Goal: Task Accomplishment & Management: Manage account settings

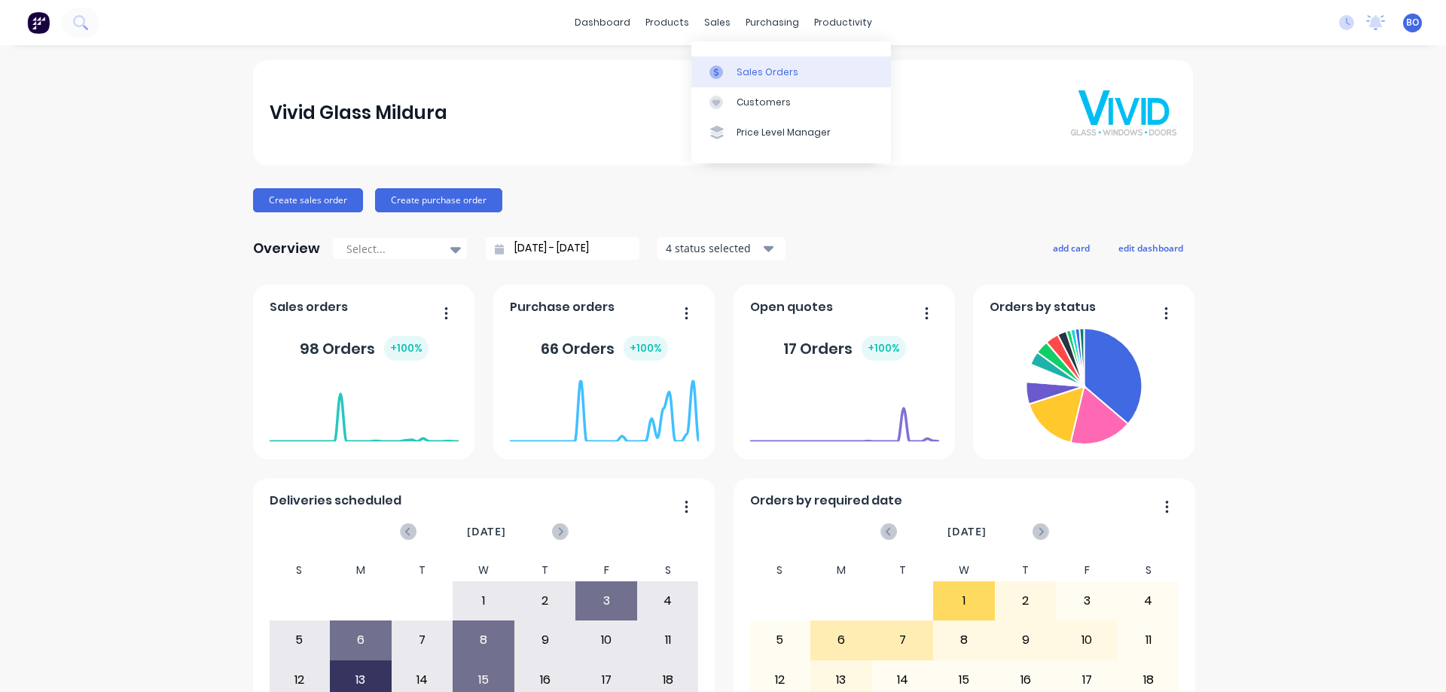
click at [775, 70] on div "Sales Orders" at bounding box center [768, 73] width 62 height 14
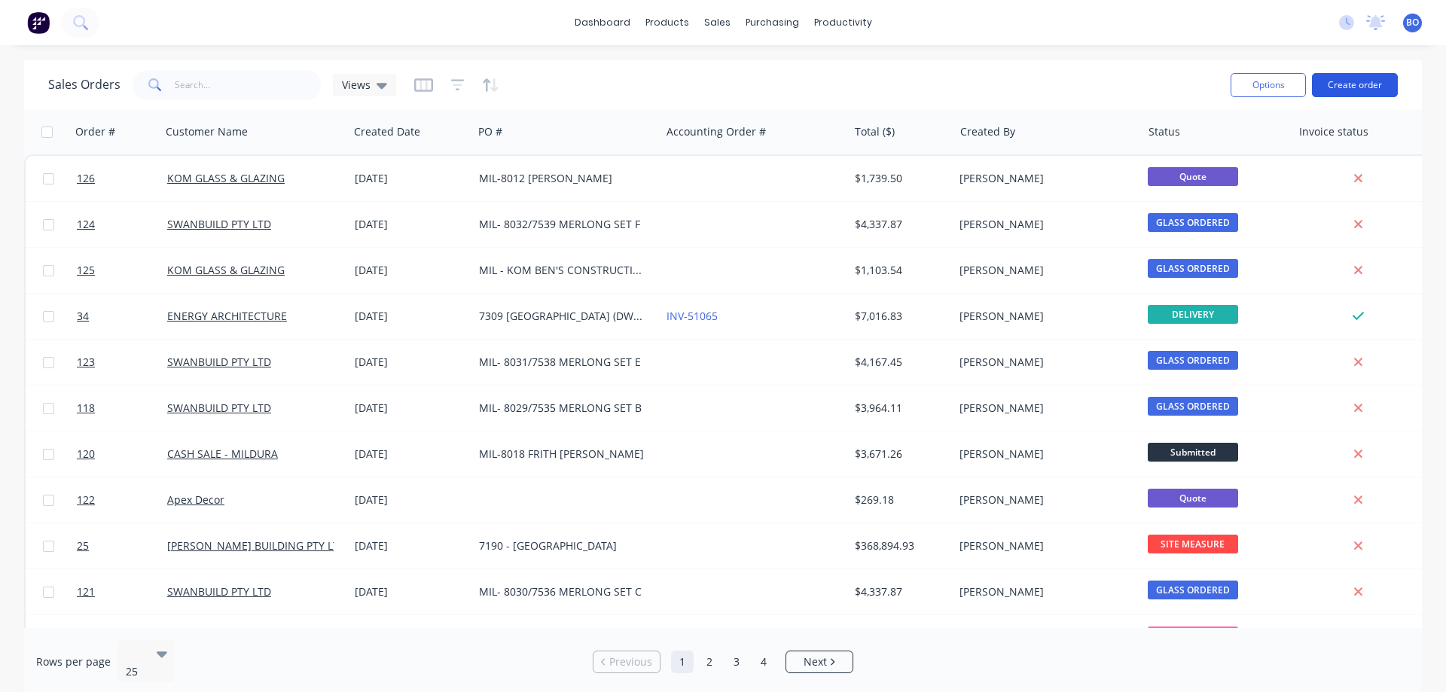
click at [1361, 80] on button "Create order" at bounding box center [1355, 85] width 86 height 24
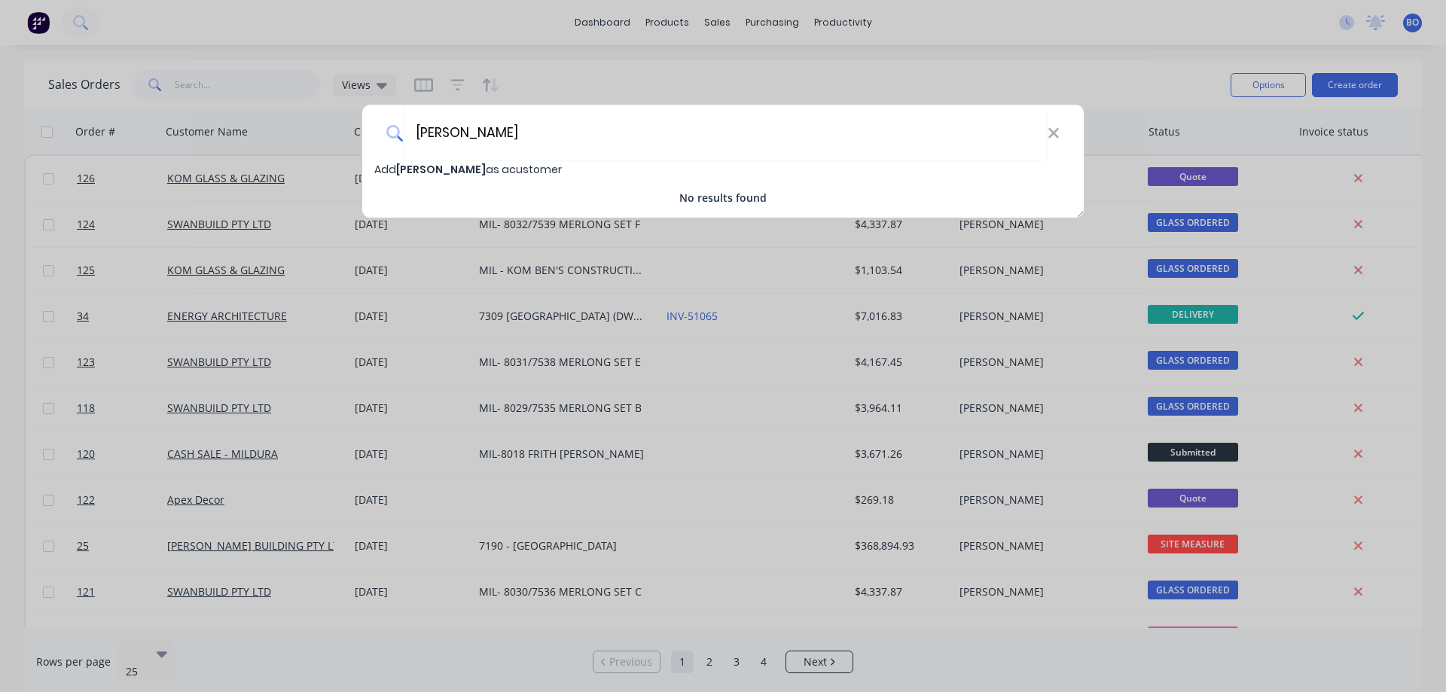
type input "[PERSON_NAME]"
click at [448, 166] on span "[PERSON_NAME]" at bounding box center [441, 169] width 90 height 15
select select "AU"
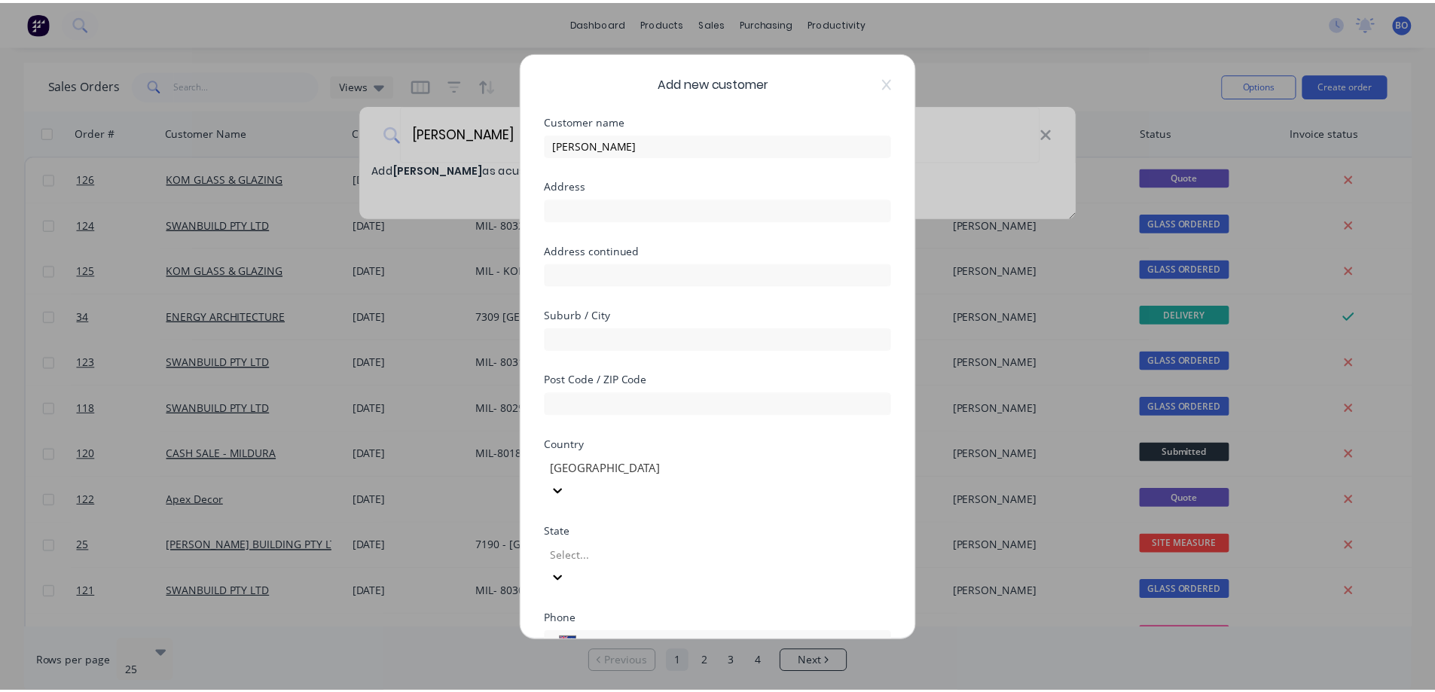
scroll to position [147, 0]
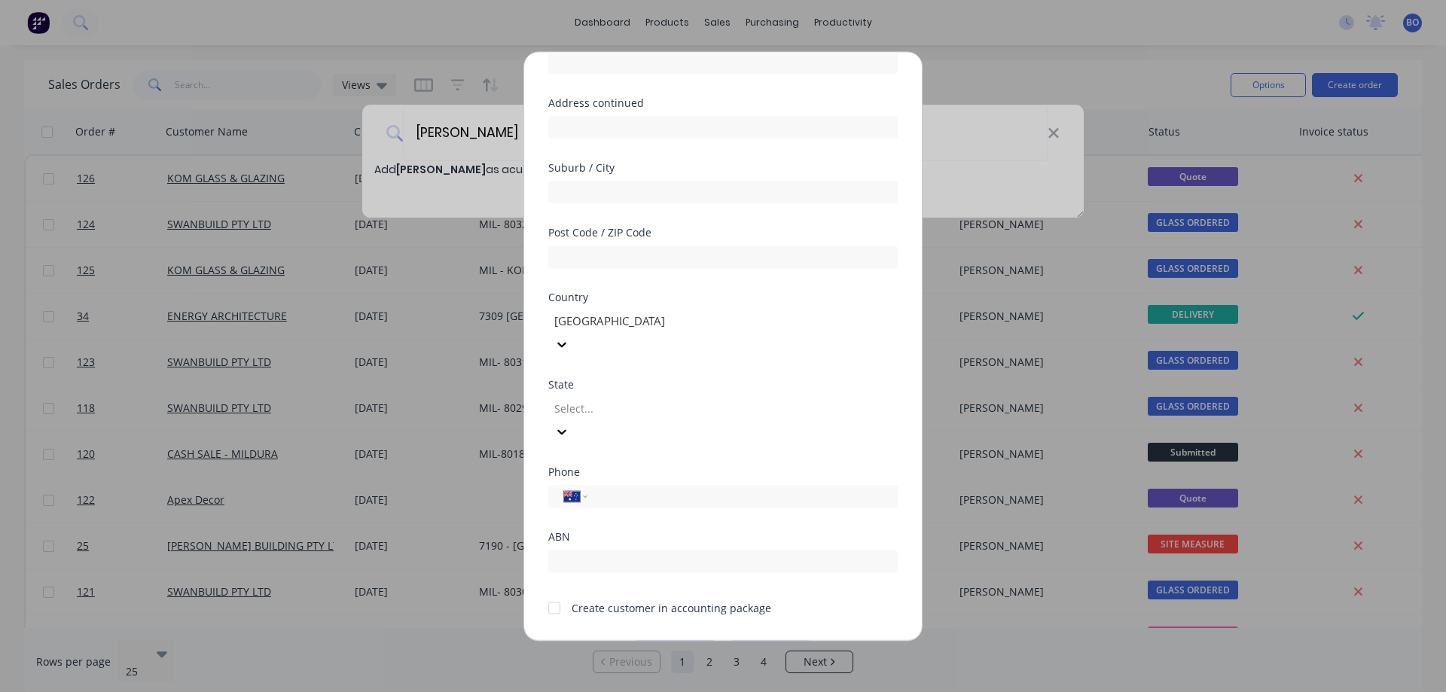
click at [676, 640] on button "Save" at bounding box center [675, 652] width 83 height 24
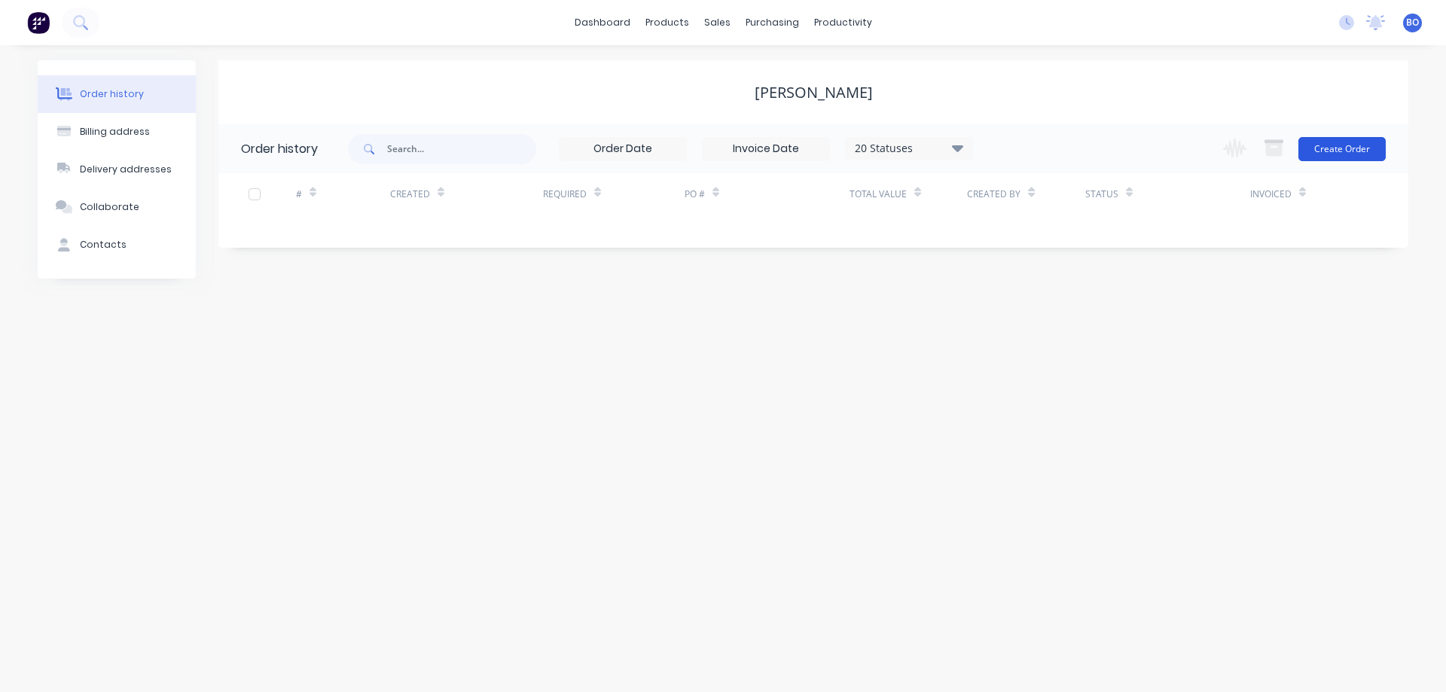
click at [1349, 145] on button "Create Order" at bounding box center [1342, 149] width 87 height 24
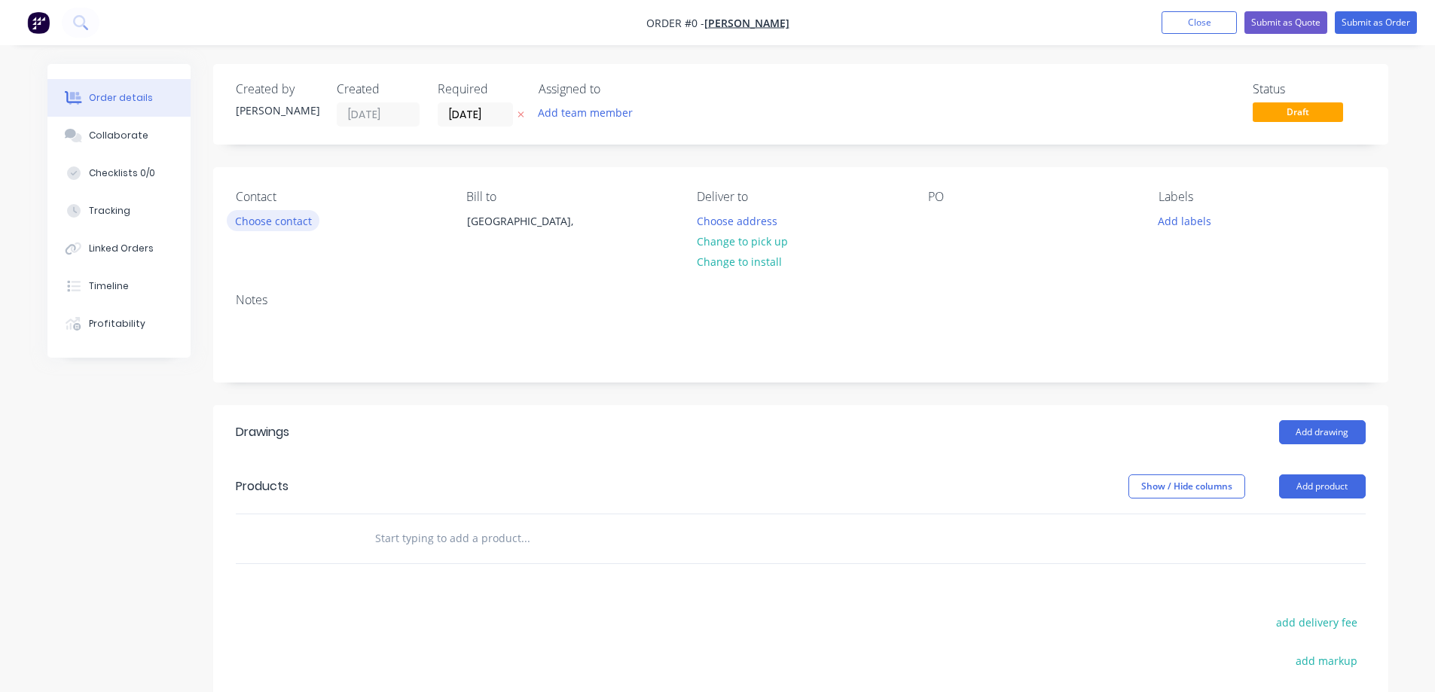
click at [267, 222] on button "Choose contact" at bounding box center [273, 220] width 93 height 20
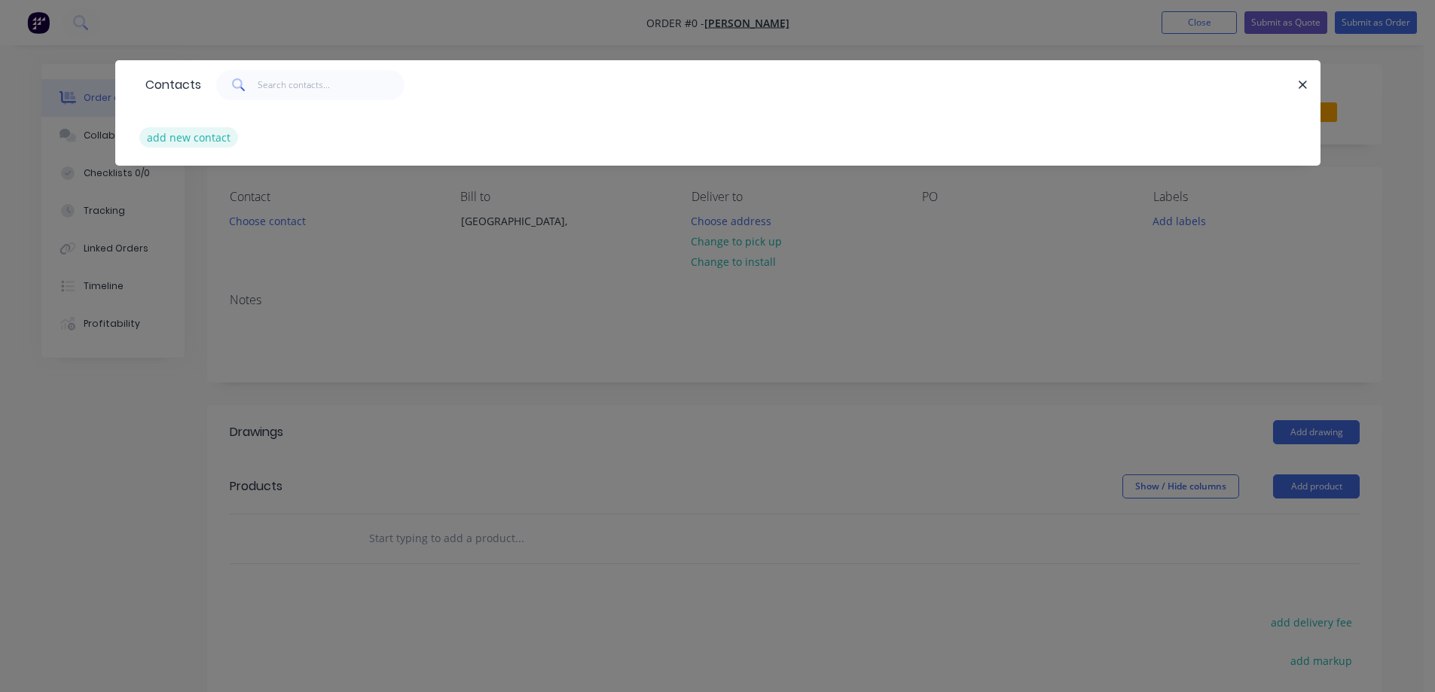
click at [195, 136] on button "add new contact" at bounding box center [188, 137] width 99 height 20
select select "AU"
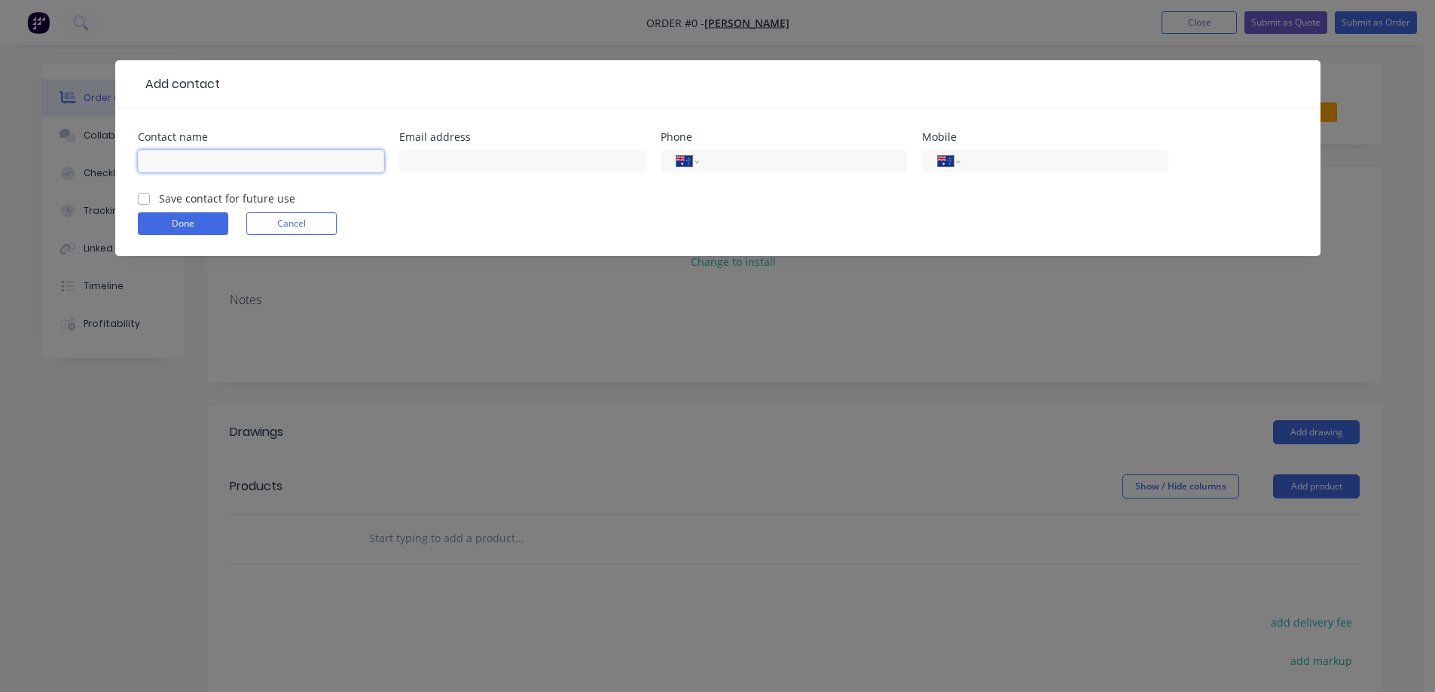
click at [170, 160] on input "text" at bounding box center [261, 161] width 246 height 23
type input "[PERSON_NAME]"
click at [209, 221] on button "Done" at bounding box center [183, 223] width 90 height 23
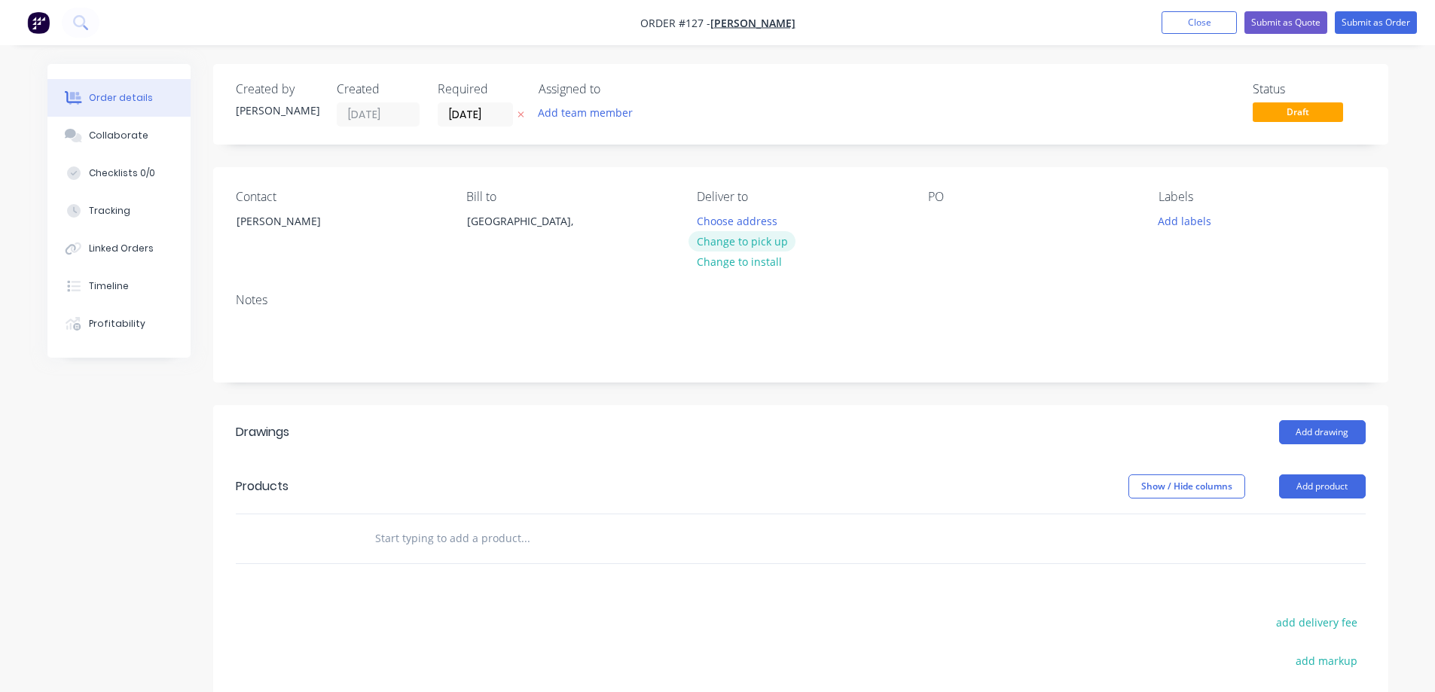
click at [754, 237] on button "Change to pick up" at bounding box center [742, 241] width 107 height 20
click at [928, 215] on div at bounding box center [940, 221] width 24 height 22
click at [1191, 218] on button "Add labels" at bounding box center [1184, 220] width 69 height 20
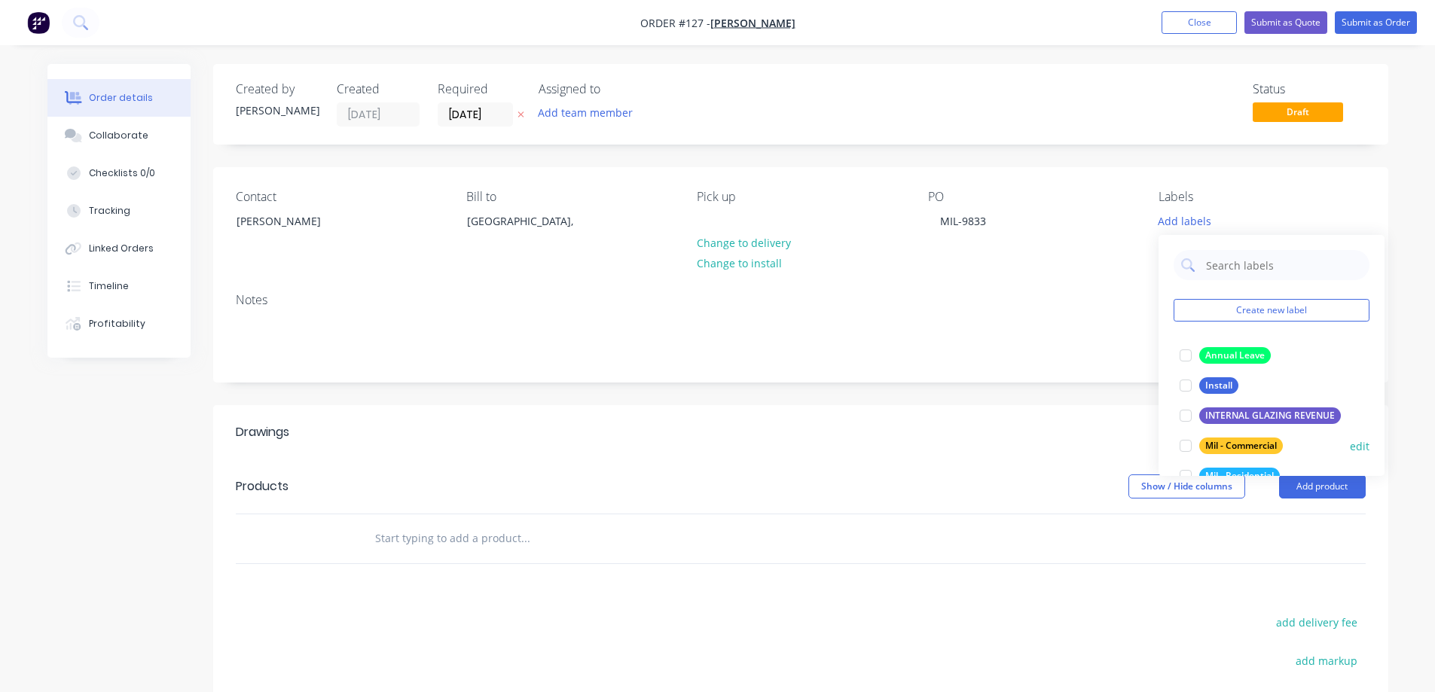
scroll to position [151, 0]
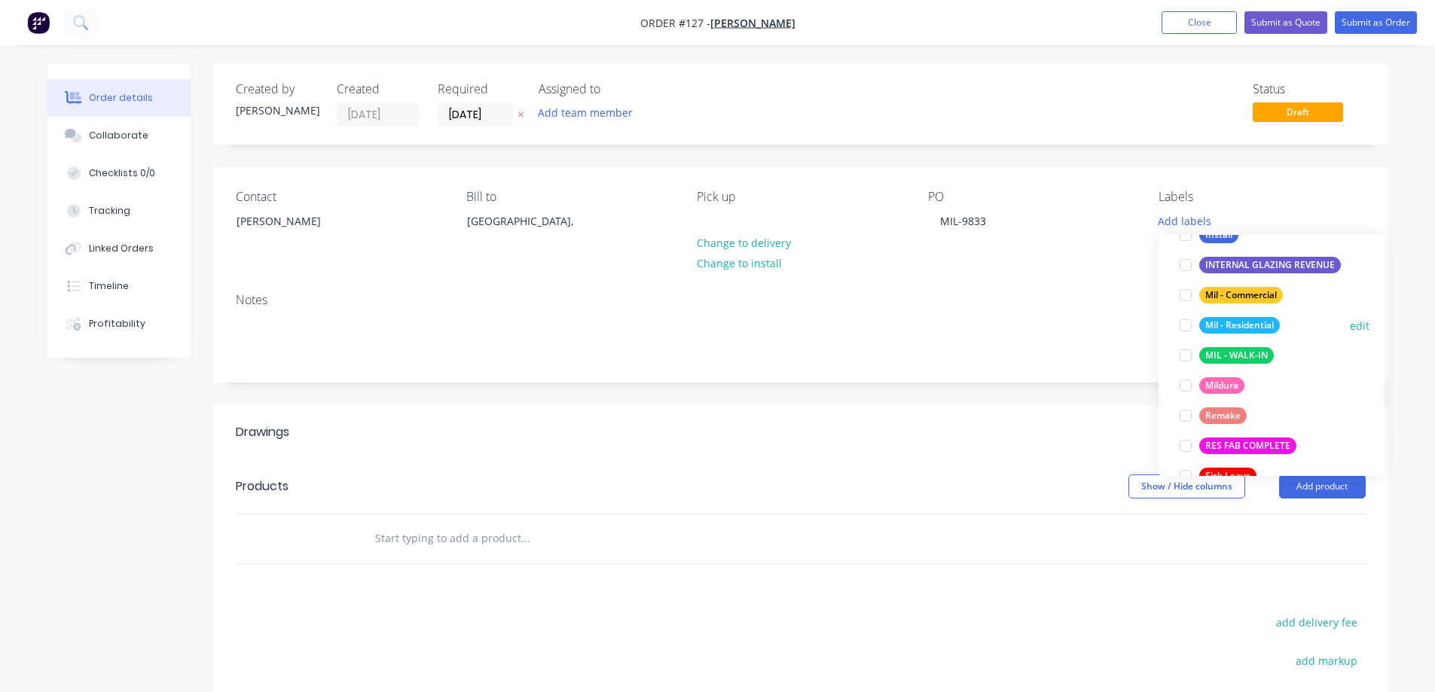
click at [1188, 321] on div at bounding box center [1186, 325] width 30 height 30
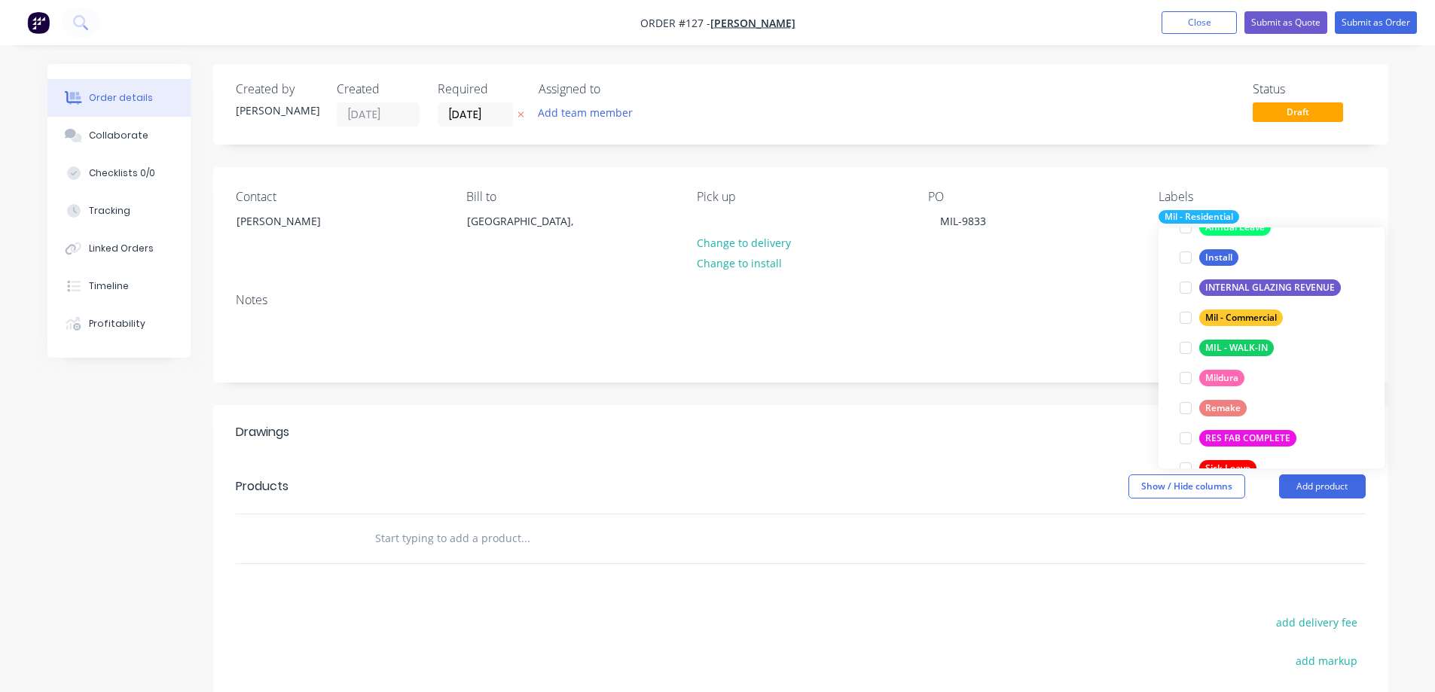
scroll to position [30, 0]
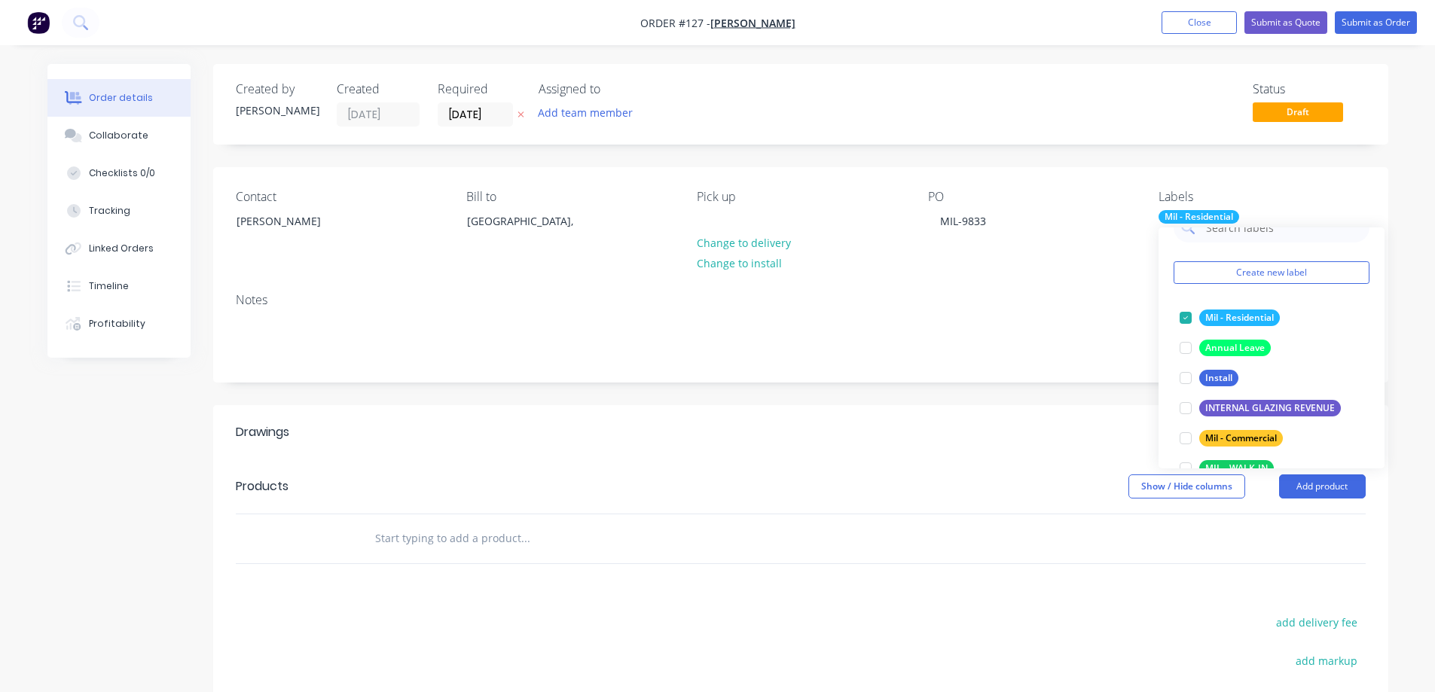
click at [1314, 182] on div "Contact [PERSON_NAME] [PERSON_NAME] to [GEOGRAPHIC_DATA], Pick up Change to del…" at bounding box center [800, 224] width 1175 height 114
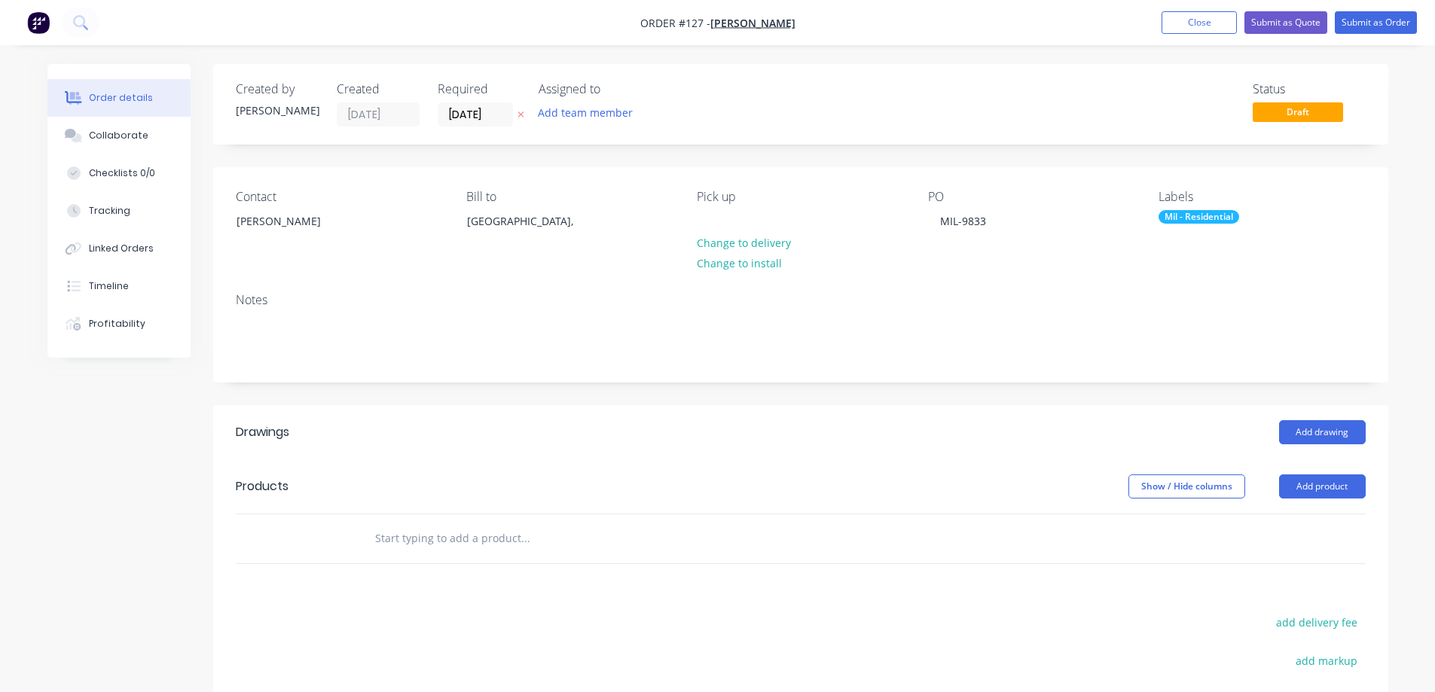
click at [387, 536] on input "text" at bounding box center [524, 539] width 301 height 30
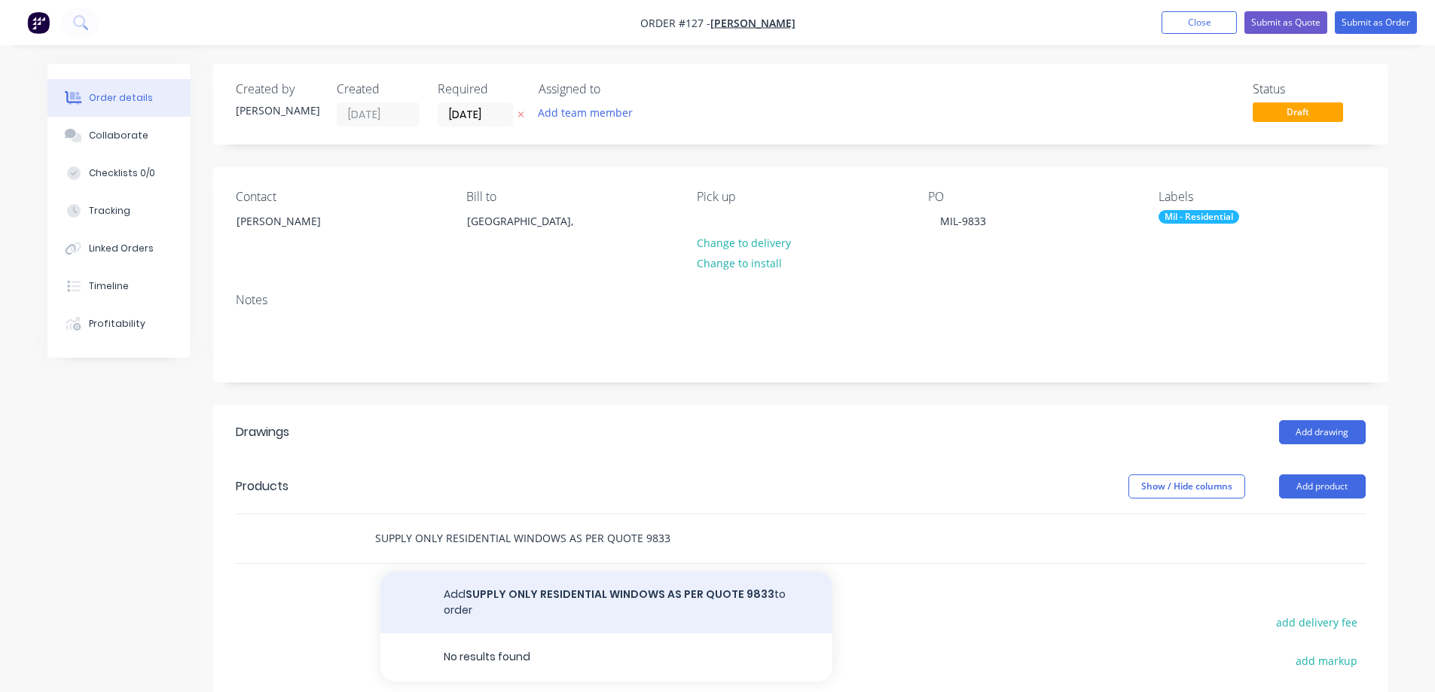
type input "SUPPLY ONLY RESIDENTIAL WINDOWS AS PER QUOTE 9833"
click at [609, 596] on button "Add SUPPLY ONLY RESIDENTIAL WINDOWS AS PER QUOTE 9833 to order" at bounding box center [606, 603] width 452 height 62
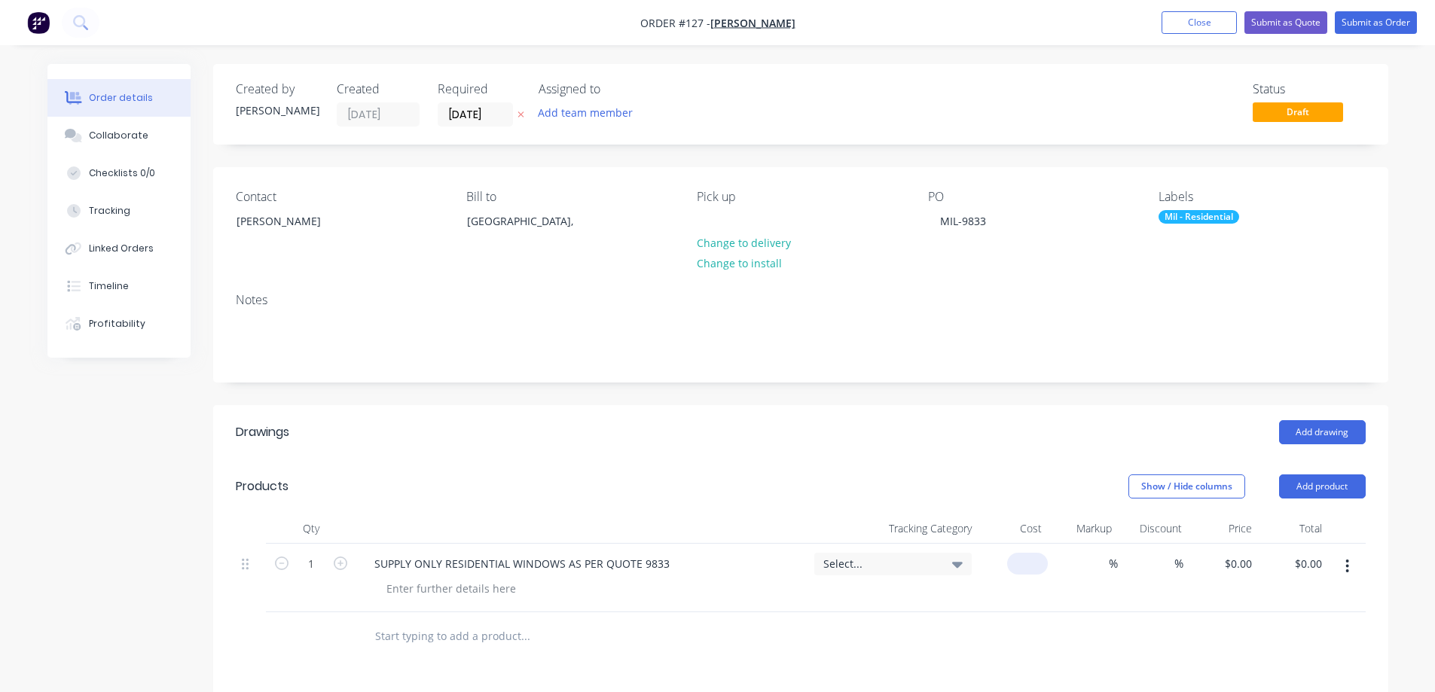
click at [1043, 562] on input at bounding box center [1030, 564] width 35 height 22
type input "$1,643.00"
click at [1205, 564] on div "$1,643.00 $1,643.00" at bounding box center [1223, 578] width 70 height 69
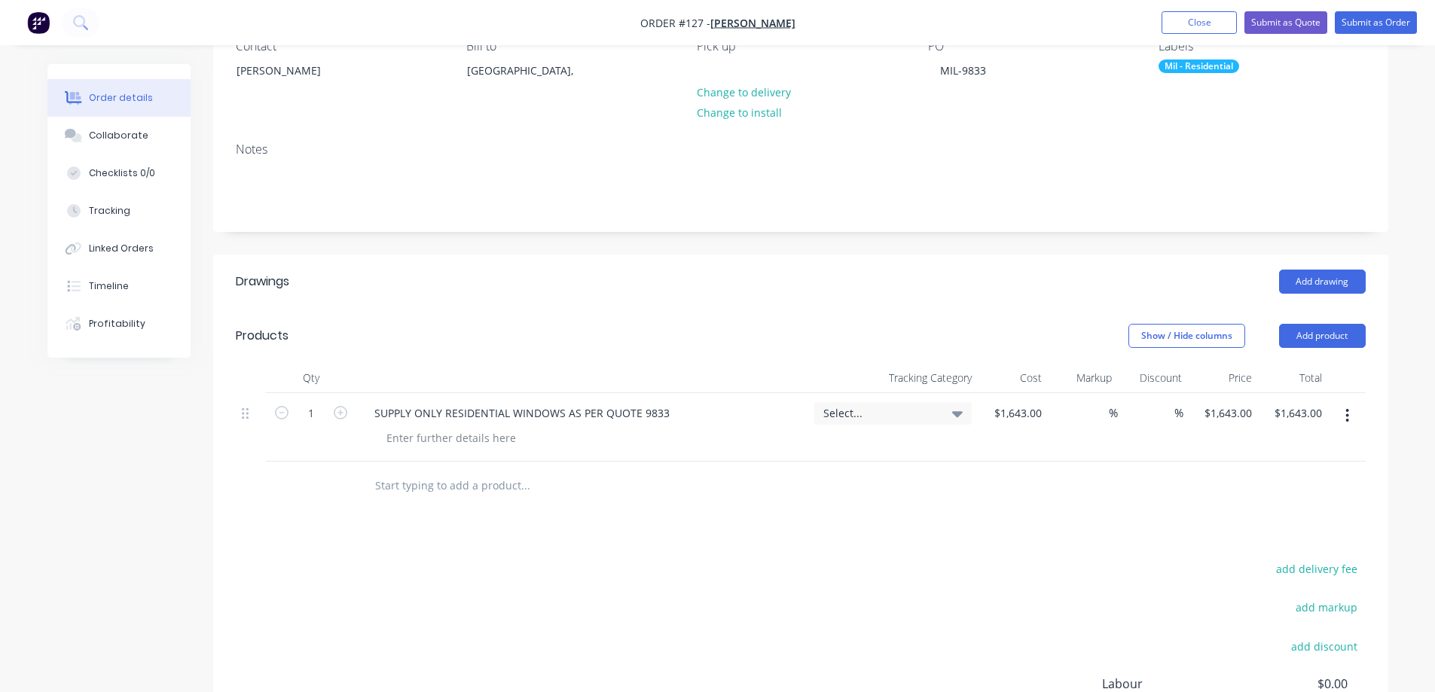
scroll to position [353, 0]
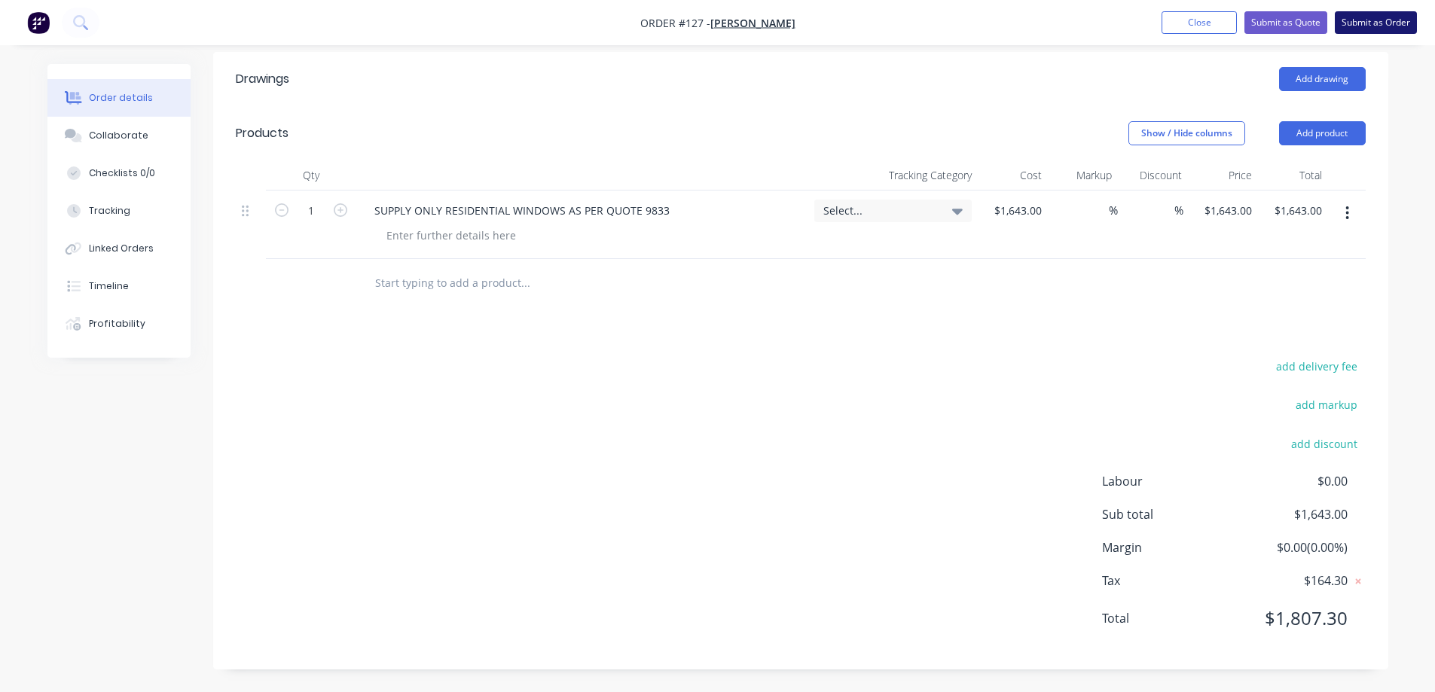
click at [1363, 17] on button "Submit as Order" at bounding box center [1376, 22] width 82 height 23
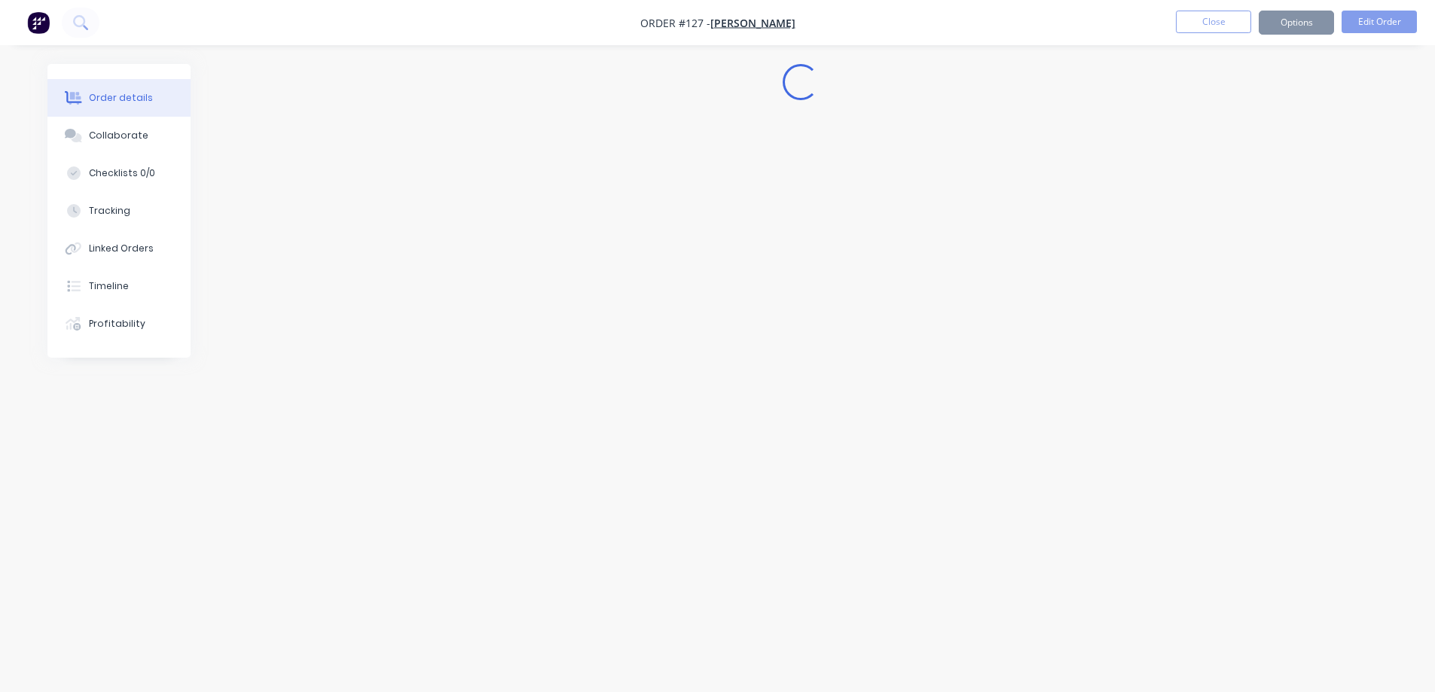
scroll to position [0, 0]
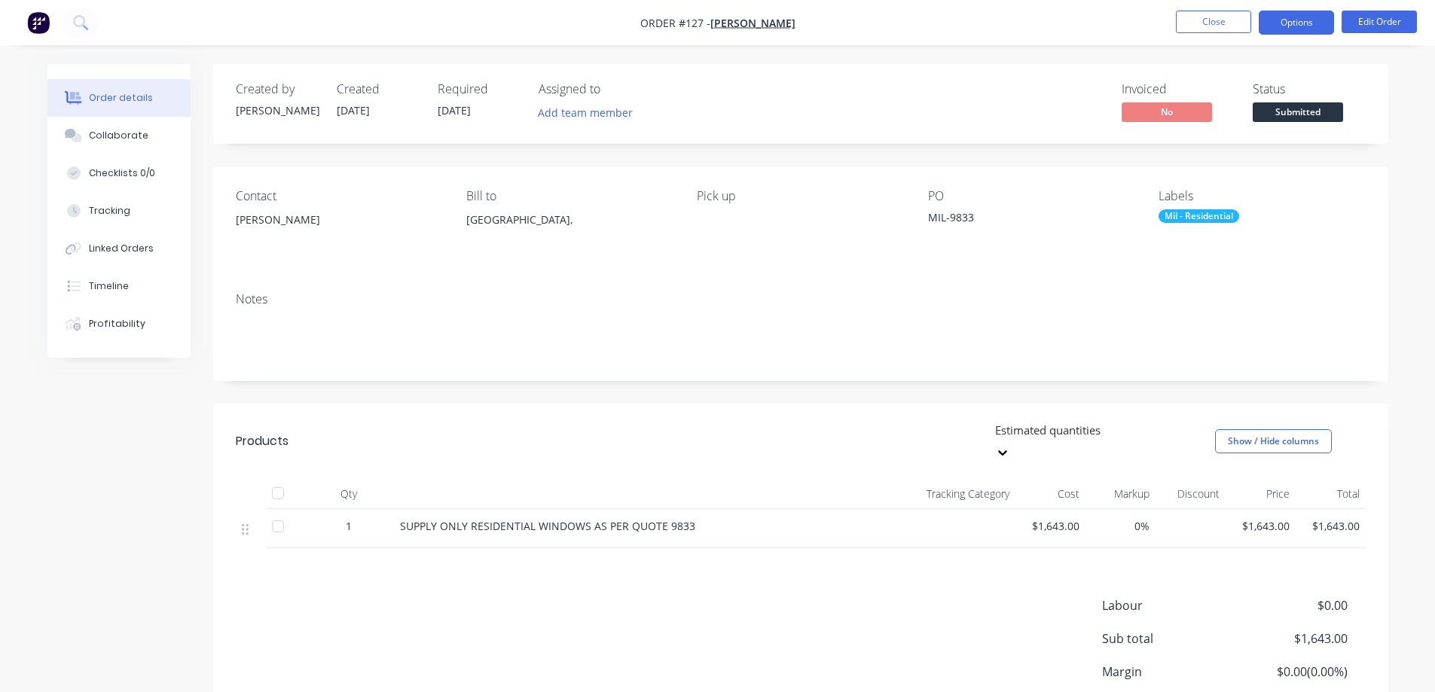
click at [1305, 17] on button "Options" at bounding box center [1296, 23] width 75 height 24
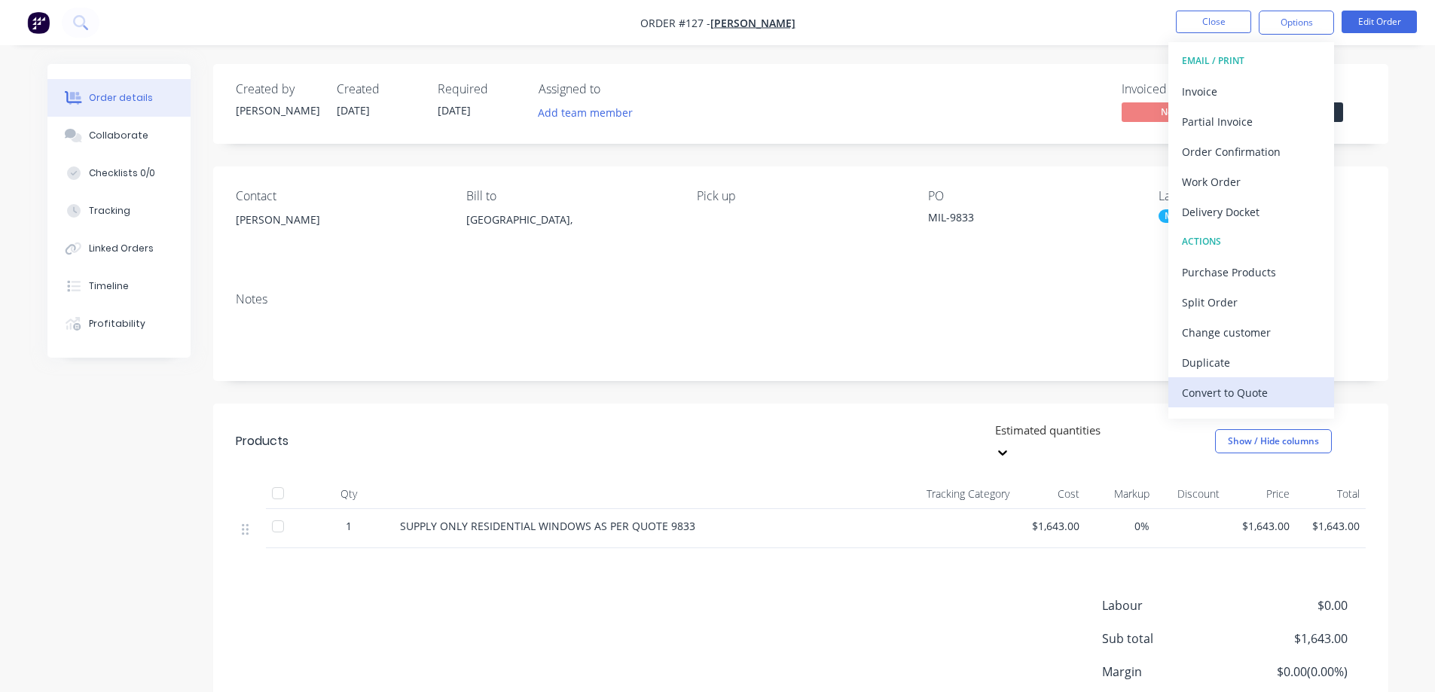
click at [1245, 388] on div "Convert to Quote" at bounding box center [1251, 393] width 139 height 22
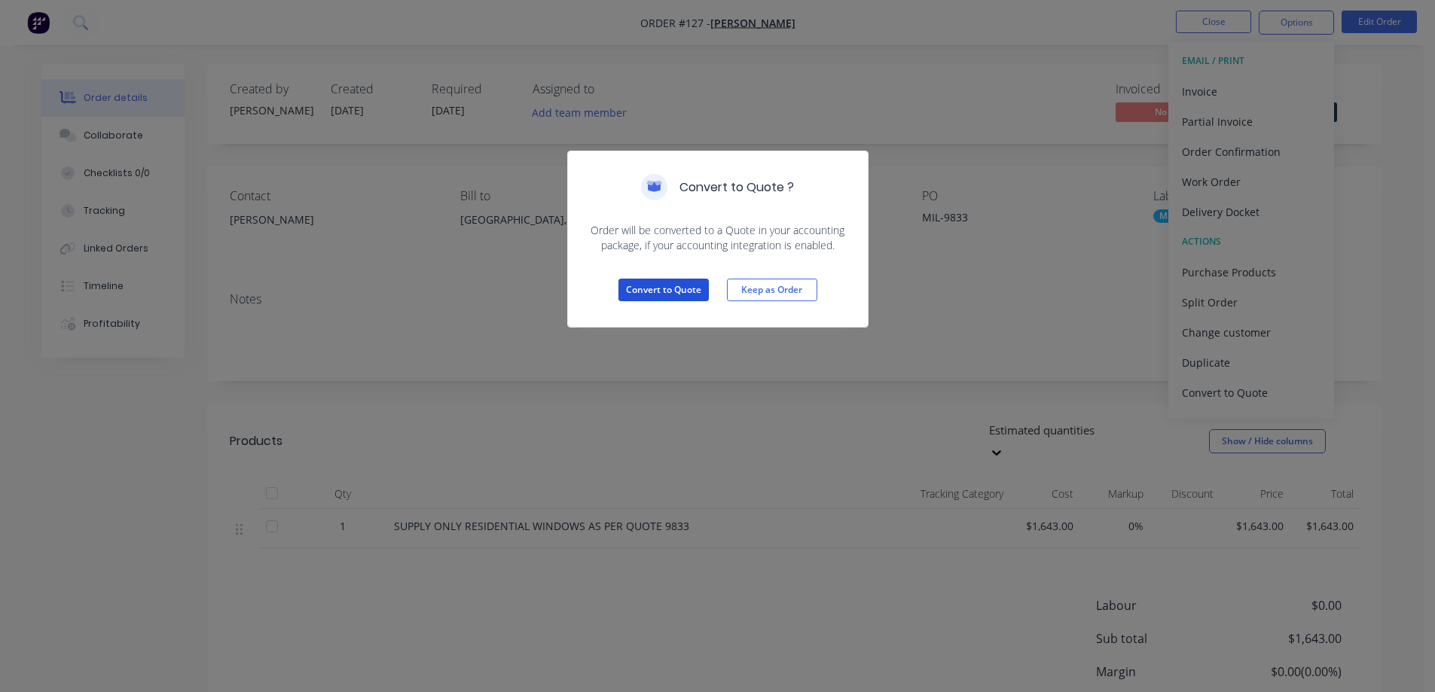
click at [663, 286] on button "Convert to Quote" at bounding box center [664, 290] width 90 height 23
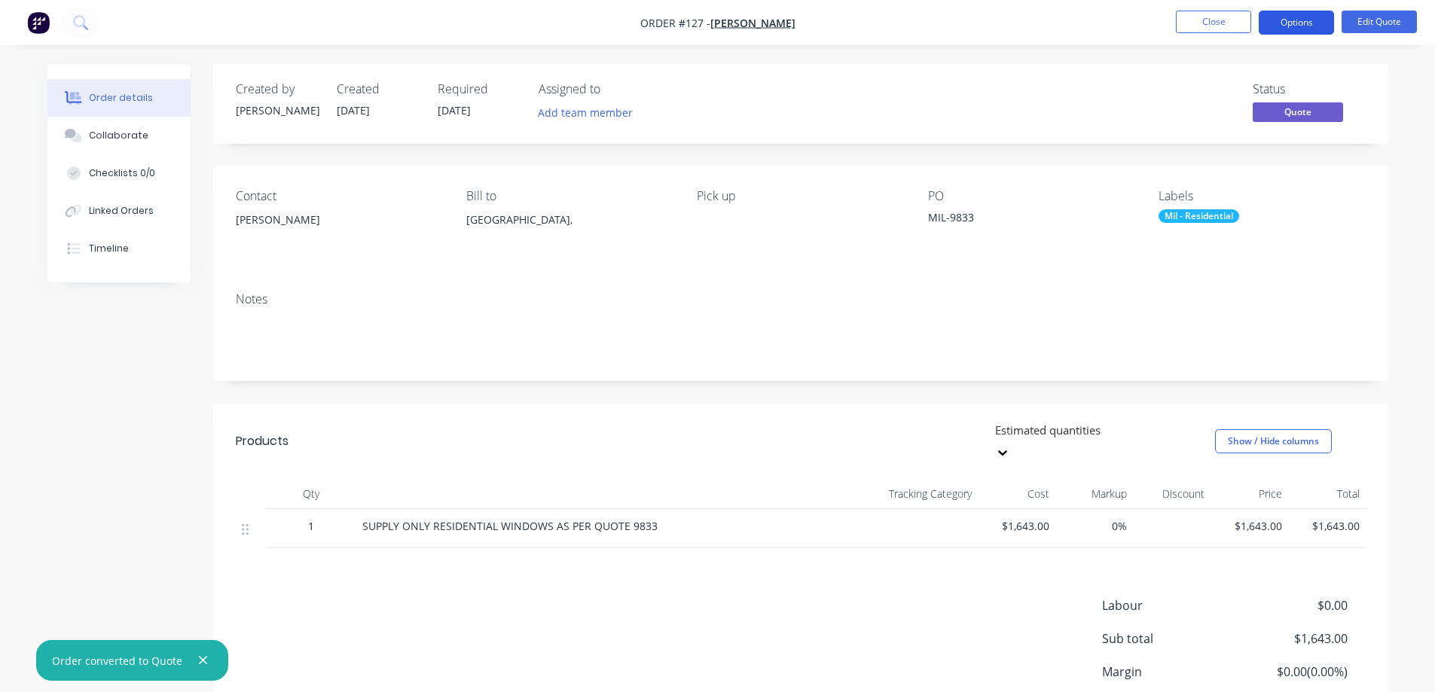
click at [1306, 17] on button "Options" at bounding box center [1296, 23] width 75 height 24
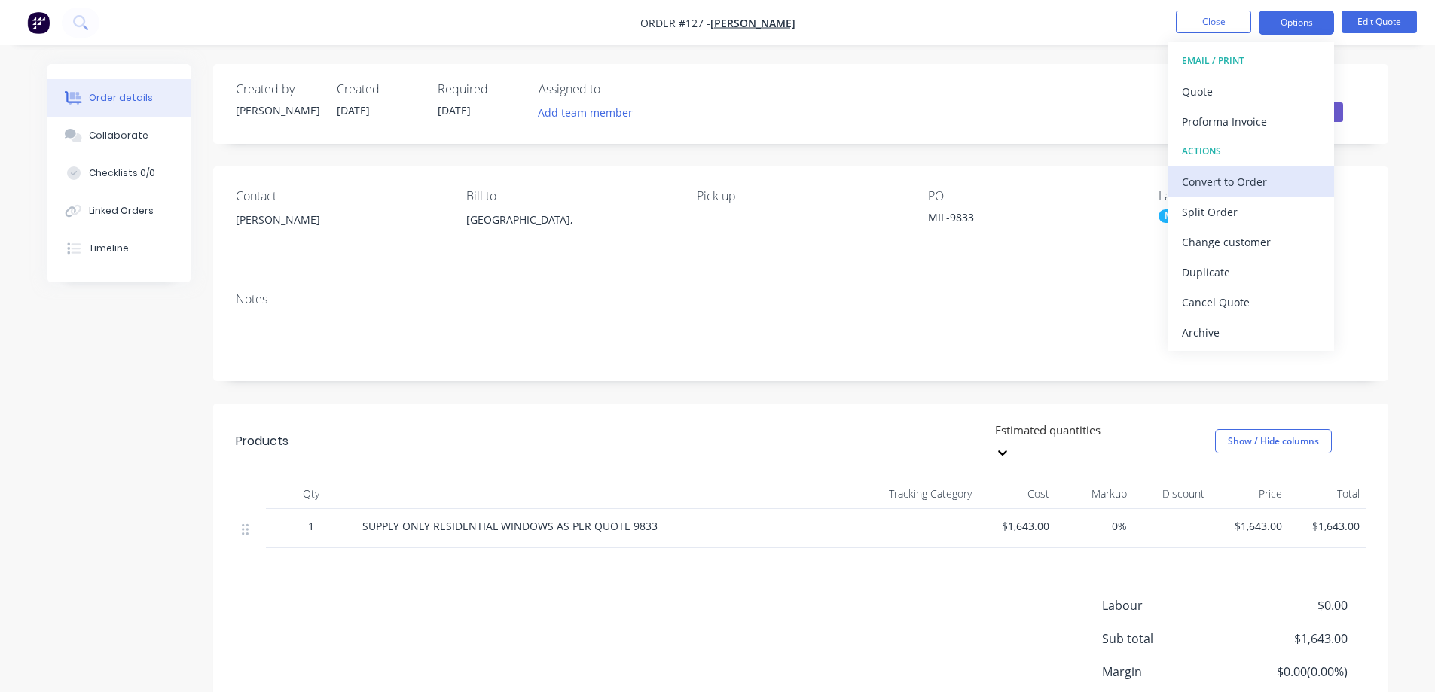
click at [1239, 182] on div "Convert to Order" at bounding box center [1251, 182] width 139 height 22
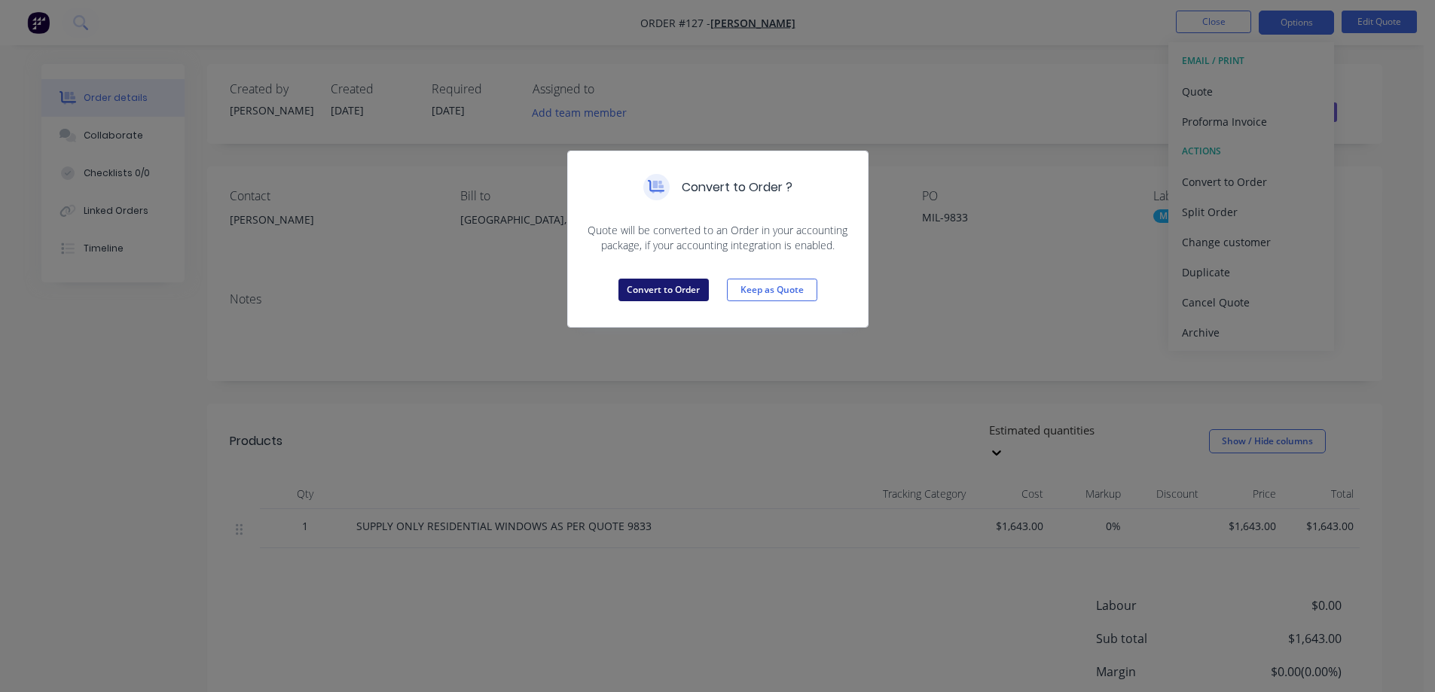
click at [673, 287] on button "Convert to Order" at bounding box center [664, 290] width 90 height 23
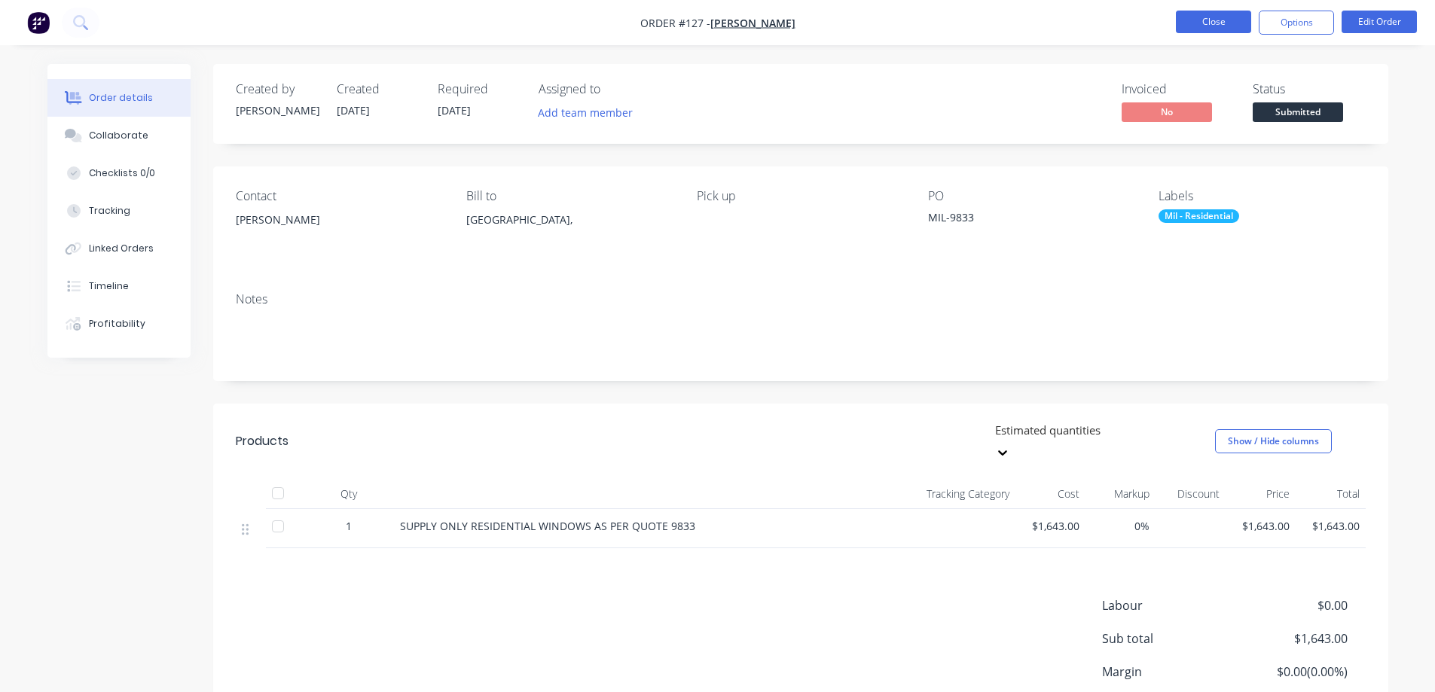
click at [1205, 17] on button "Close" at bounding box center [1213, 22] width 75 height 23
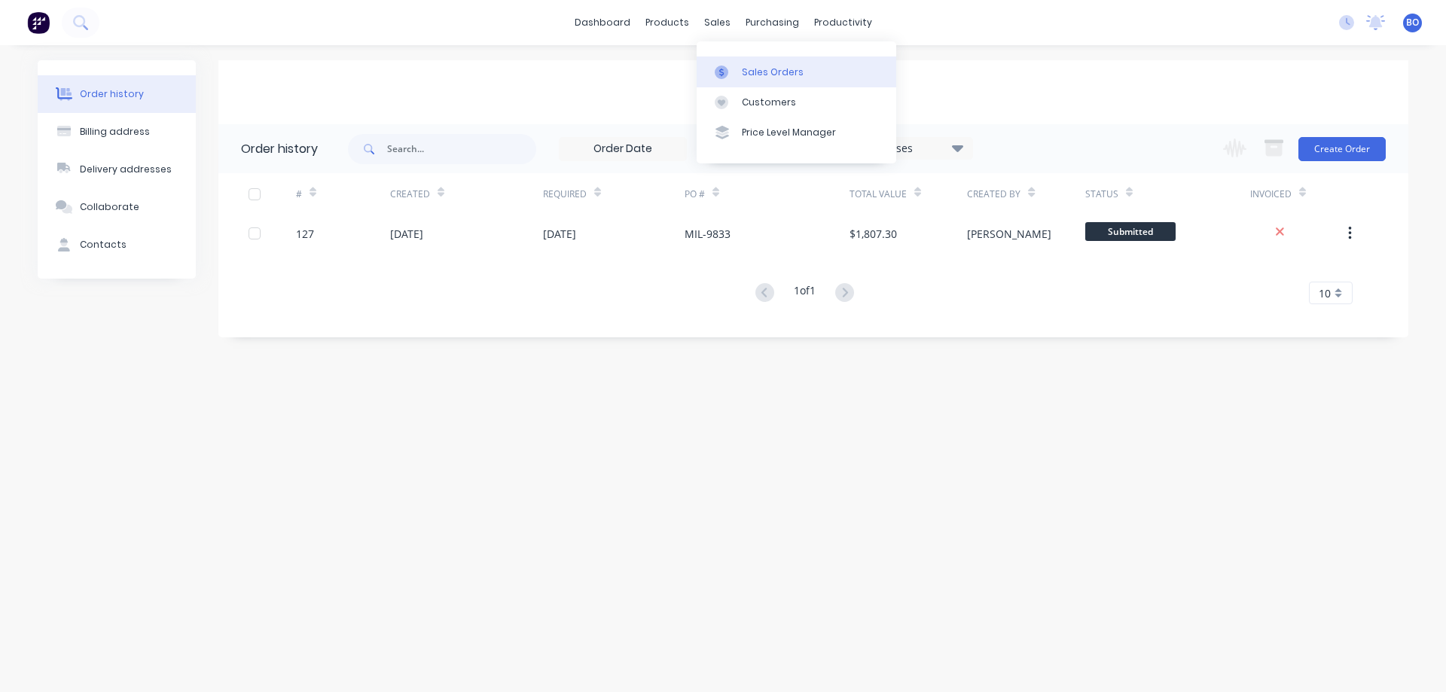
click at [761, 69] on div "Sales Orders" at bounding box center [773, 73] width 62 height 14
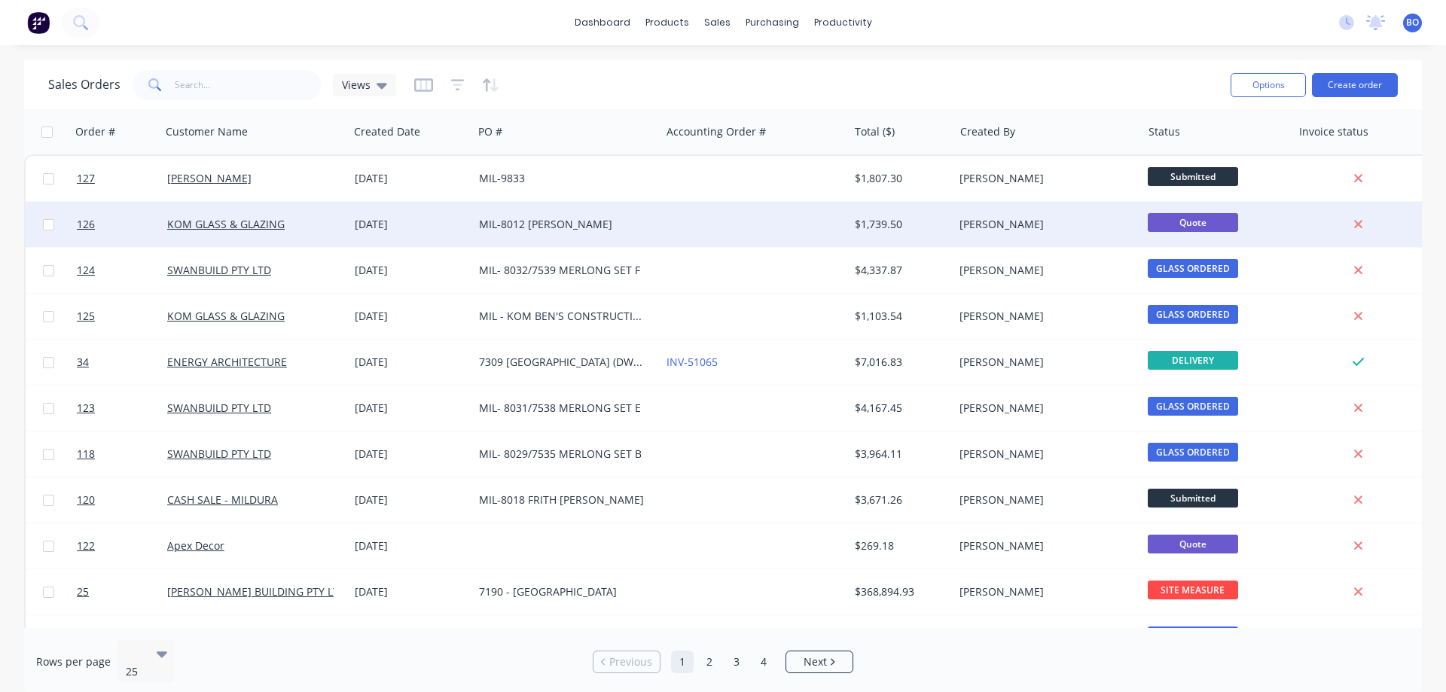
click at [608, 220] on div "MIL-8012 [PERSON_NAME]" at bounding box center [562, 224] width 167 height 15
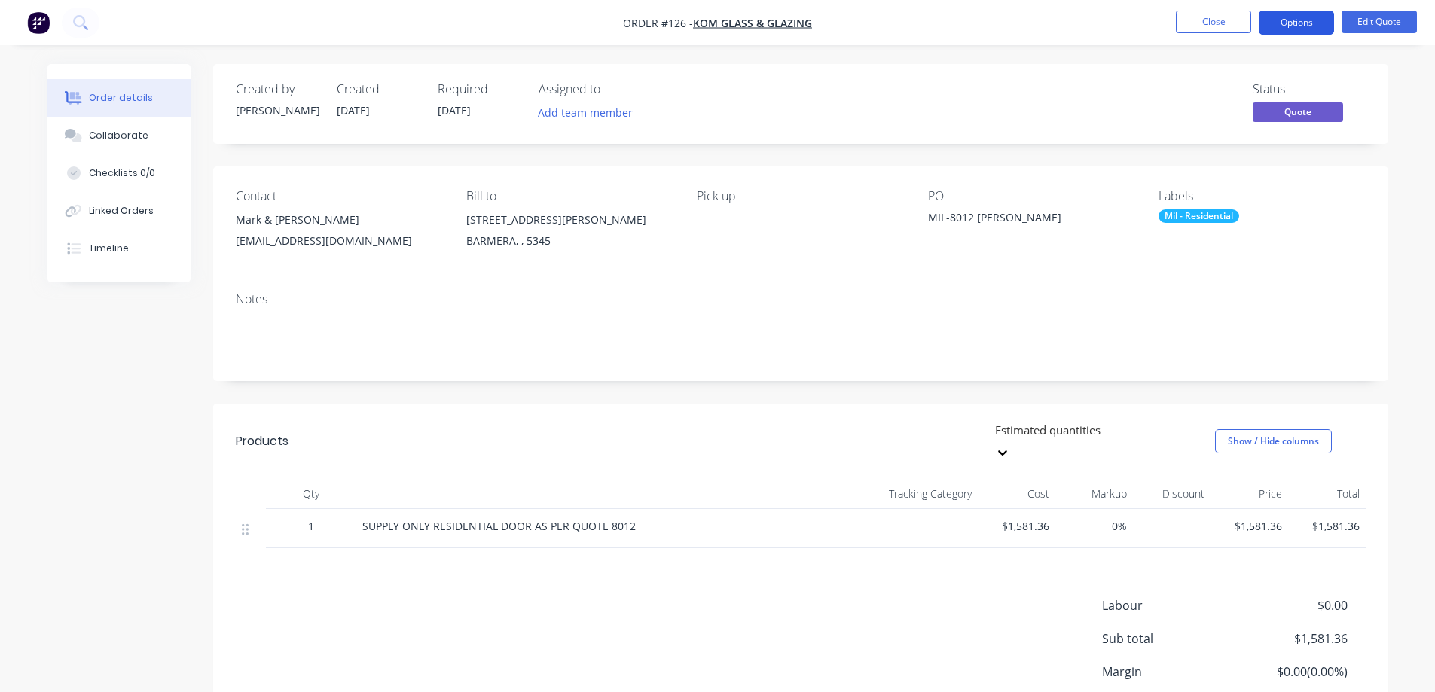
click at [1306, 20] on button "Options" at bounding box center [1296, 23] width 75 height 24
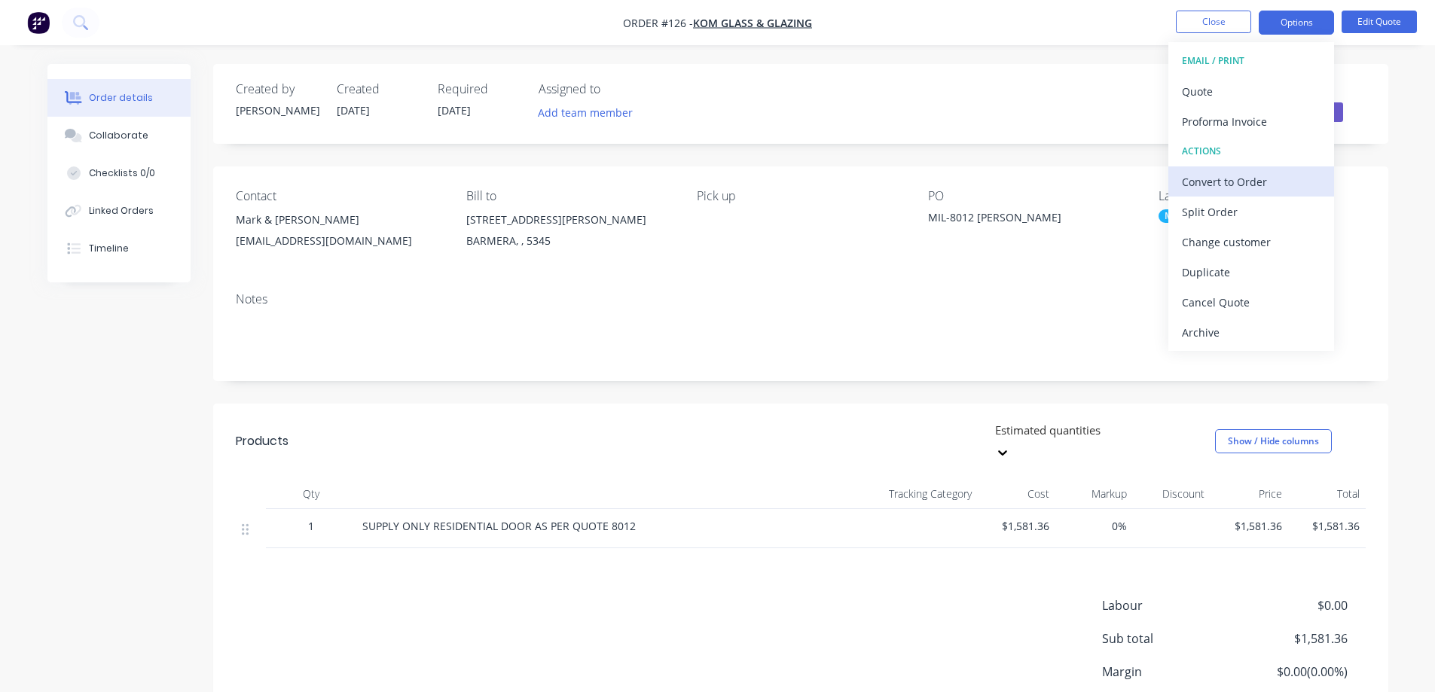
click at [1231, 179] on div "Convert to Order" at bounding box center [1251, 182] width 139 height 22
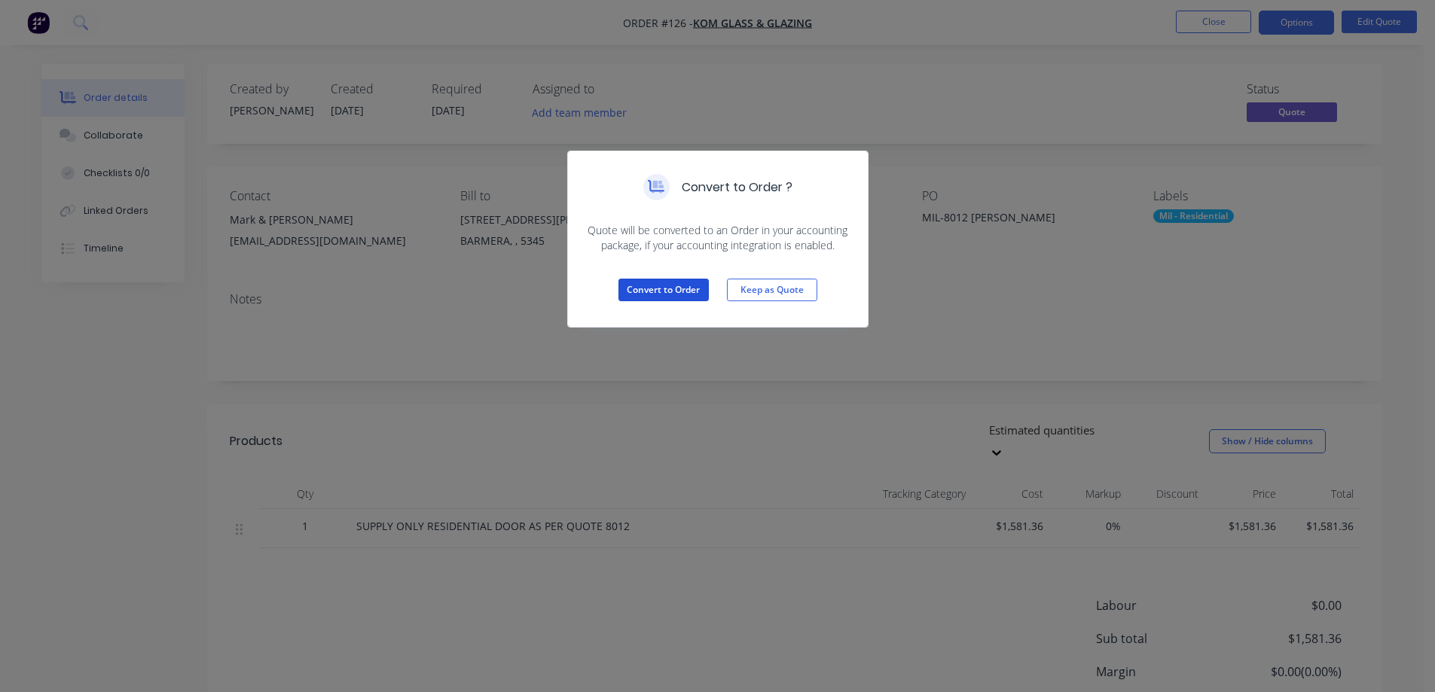
click at [662, 288] on button "Convert to Order" at bounding box center [664, 290] width 90 height 23
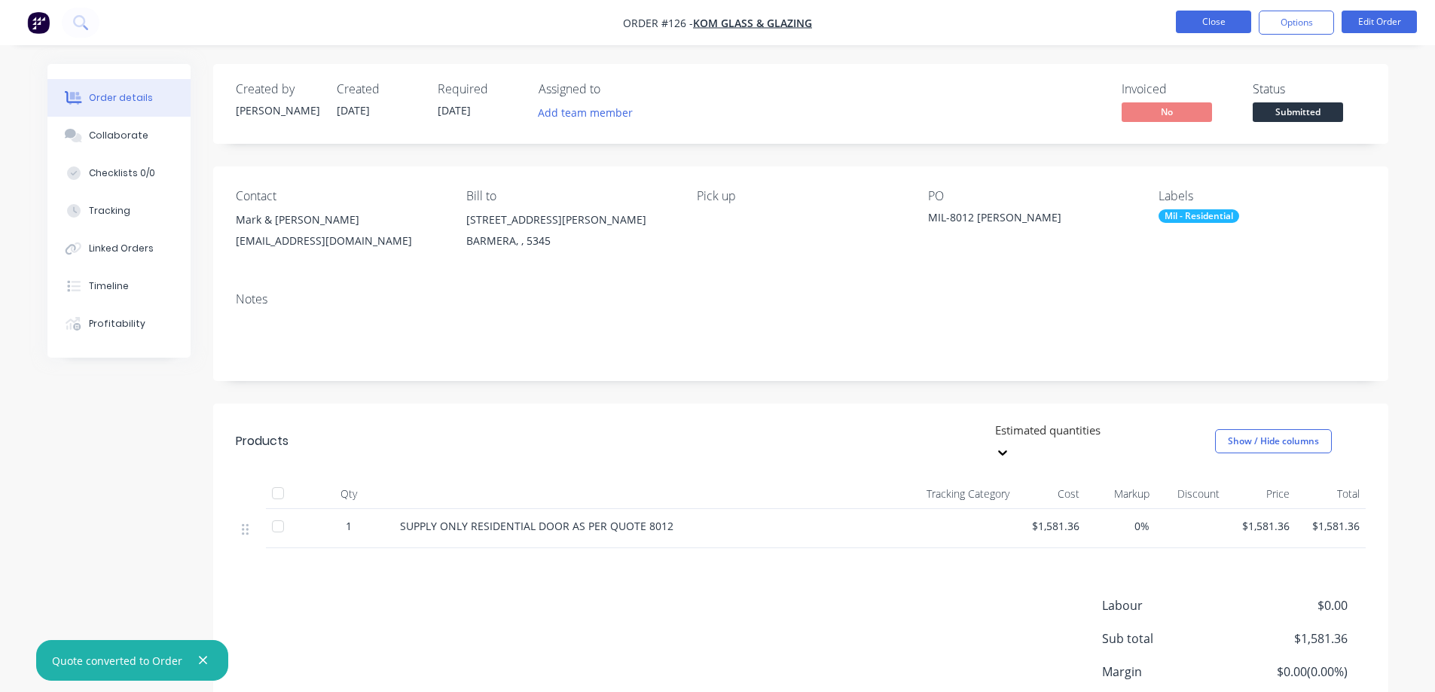
click at [1214, 17] on button "Close" at bounding box center [1213, 22] width 75 height 23
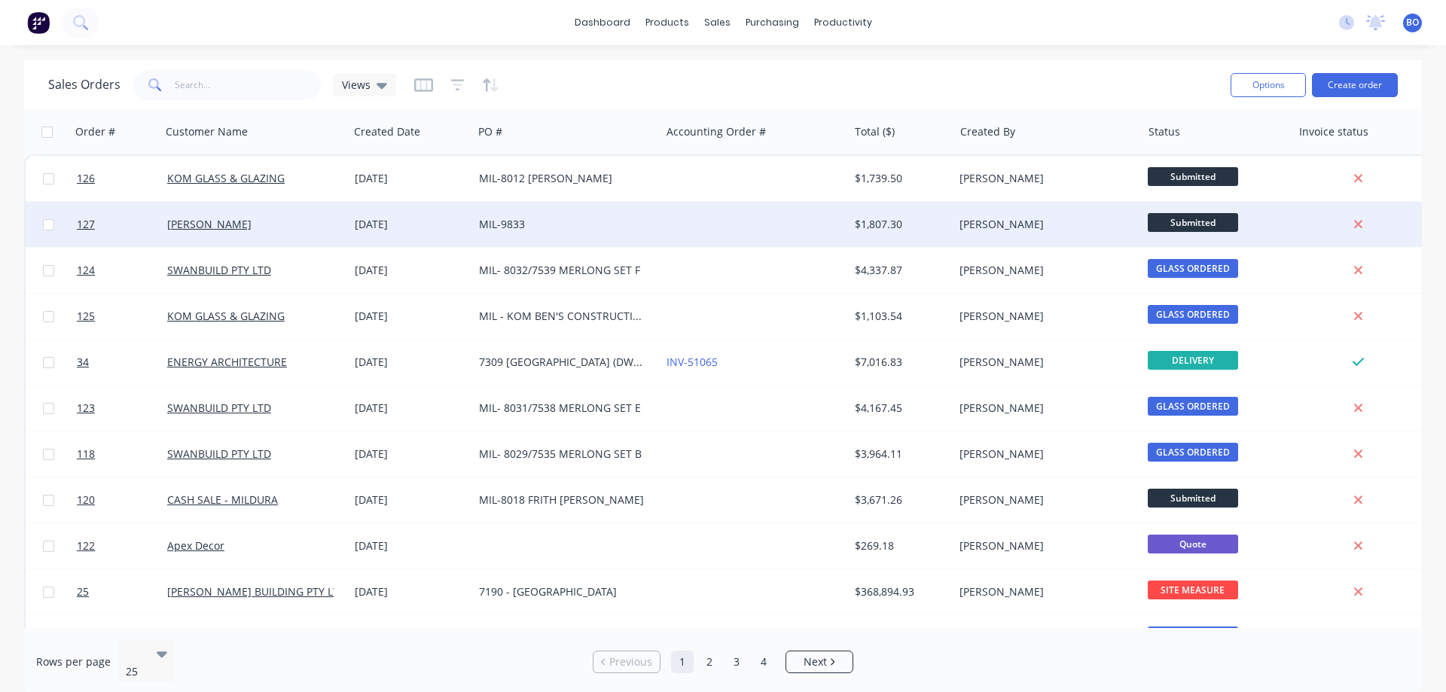
click at [527, 221] on div "MIL-9833" at bounding box center [562, 224] width 167 height 15
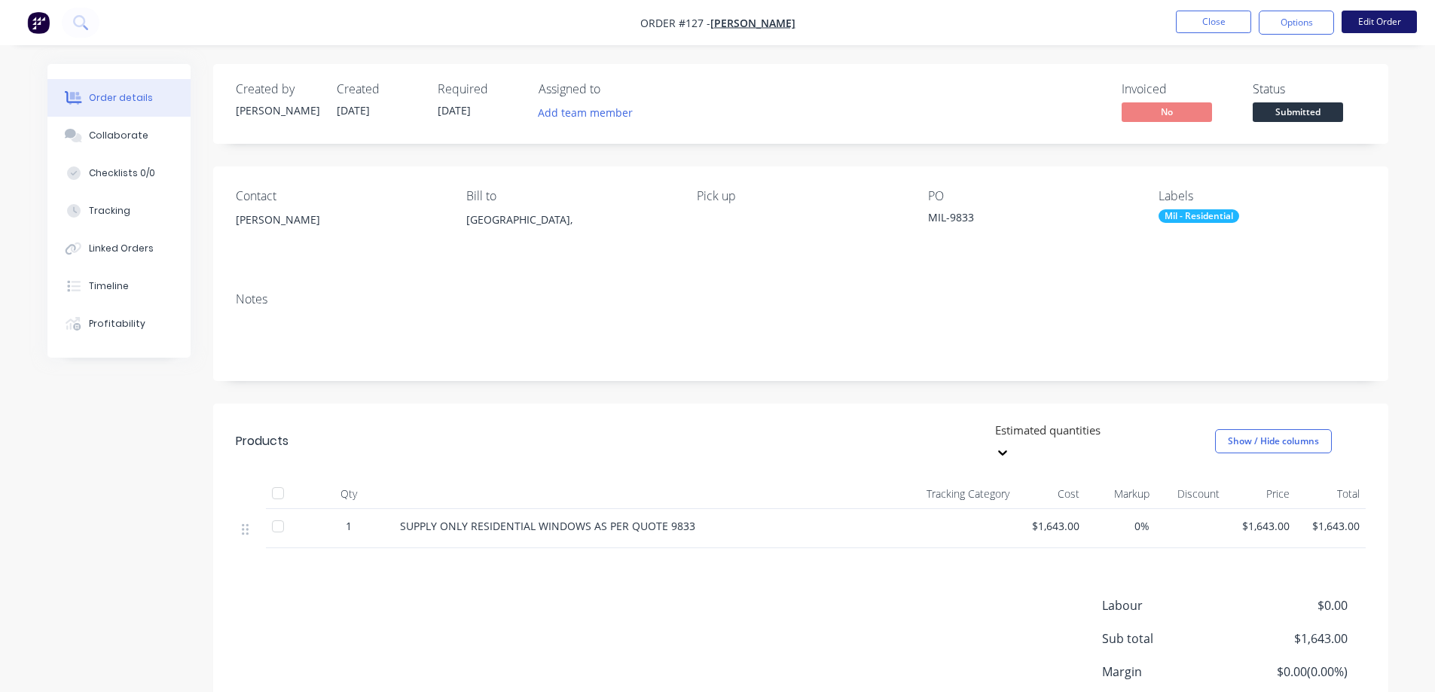
click at [1398, 16] on button "Edit Order" at bounding box center [1379, 22] width 75 height 23
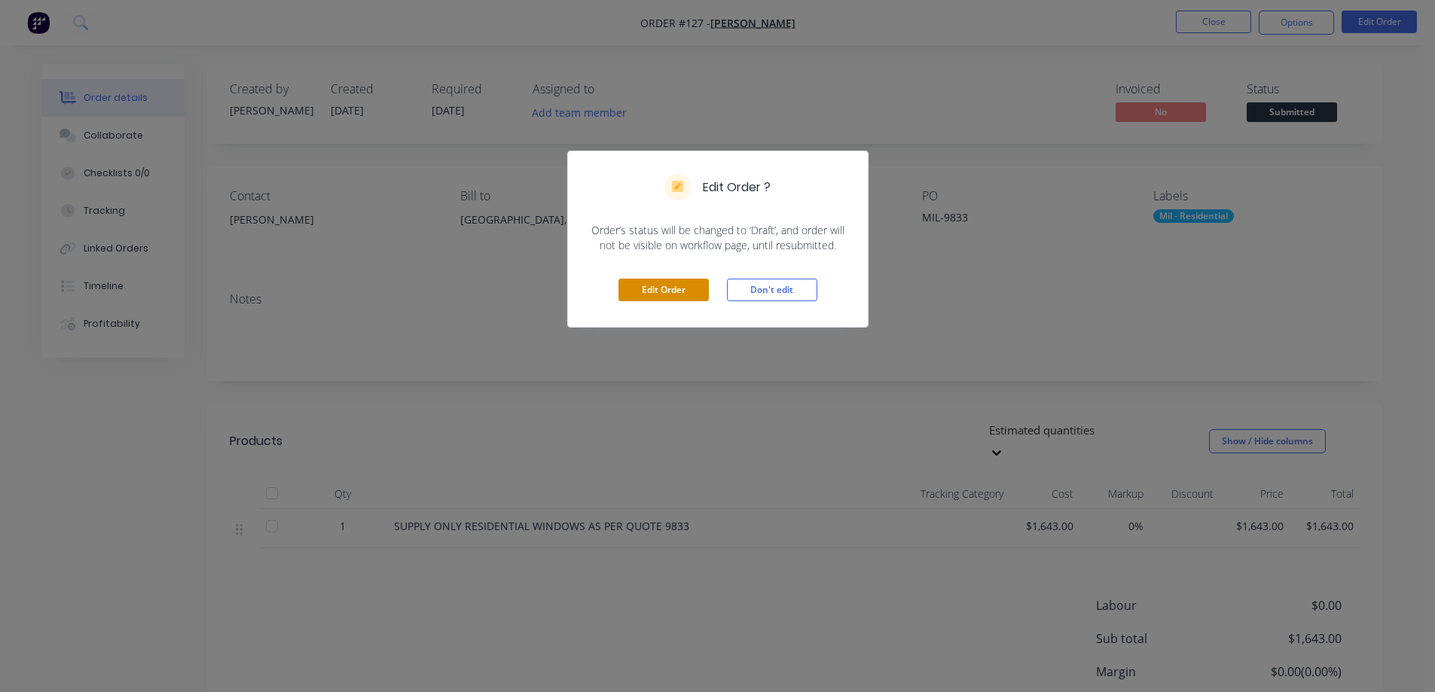
drag, startPoint x: 686, startPoint y: 284, endPoint x: 761, endPoint y: 266, distance: 77.5
click at [686, 283] on button "Edit Order" at bounding box center [664, 290] width 90 height 23
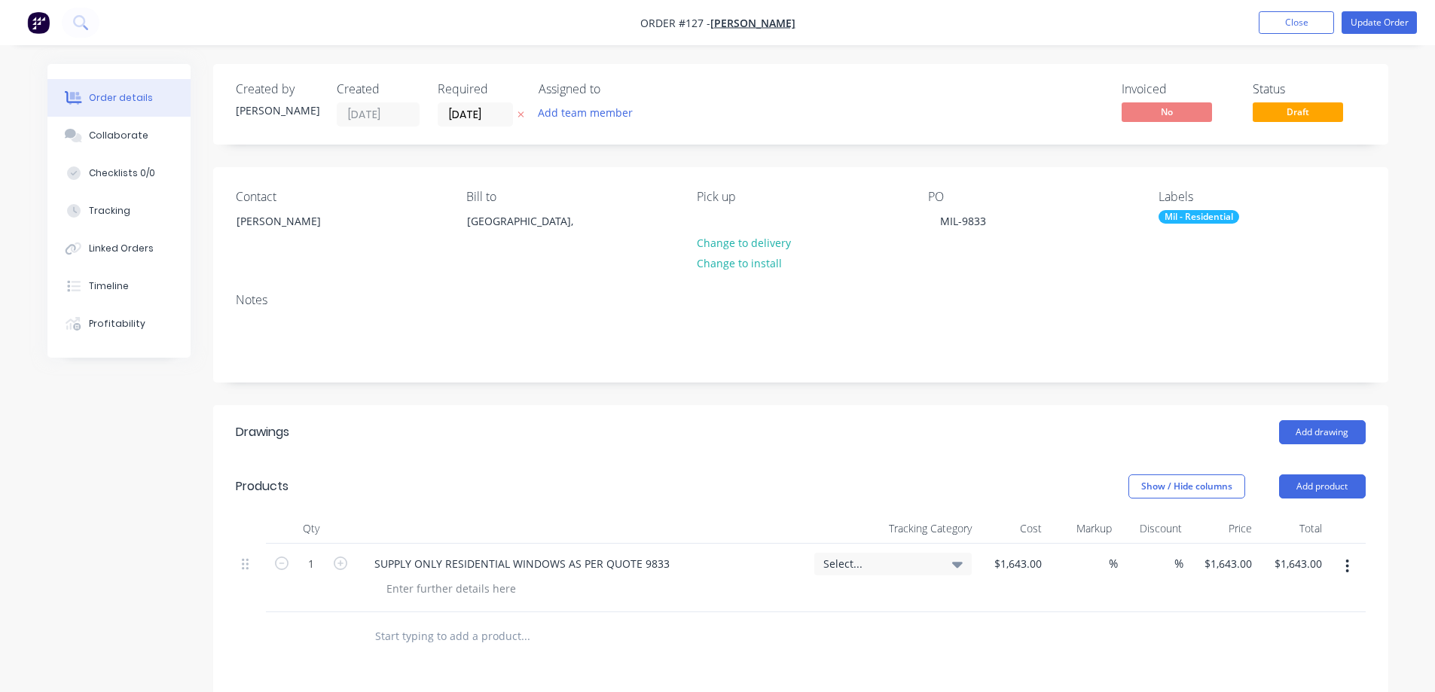
click at [1000, 221] on div "PO MIL-9833" at bounding box center [1031, 224] width 206 height 69
click at [987, 221] on div "MIL-9833" at bounding box center [963, 221] width 70 height 22
click at [1370, 20] on button "Update Order" at bounding box center [1379, 22] width 75 height 23
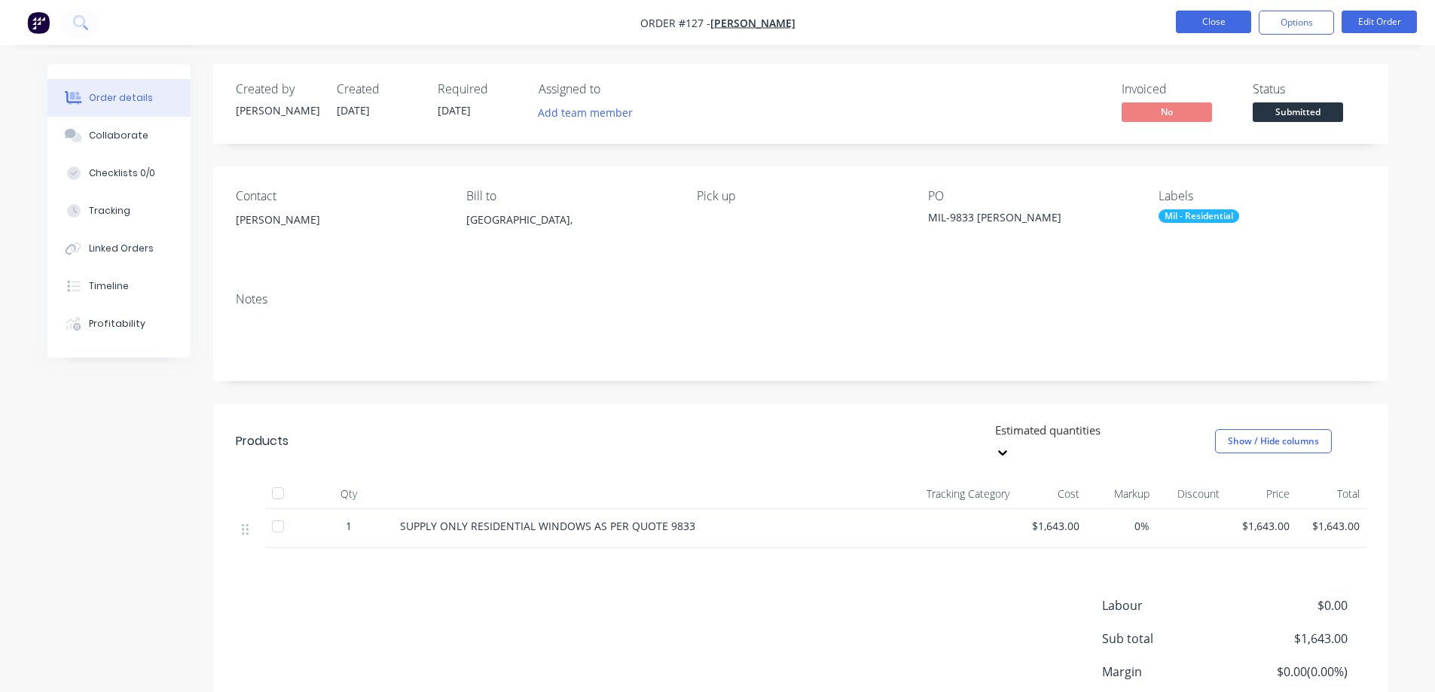
click at [1214, 21] on button "Close" at bounding box center [1213, 22] width 75 height 23
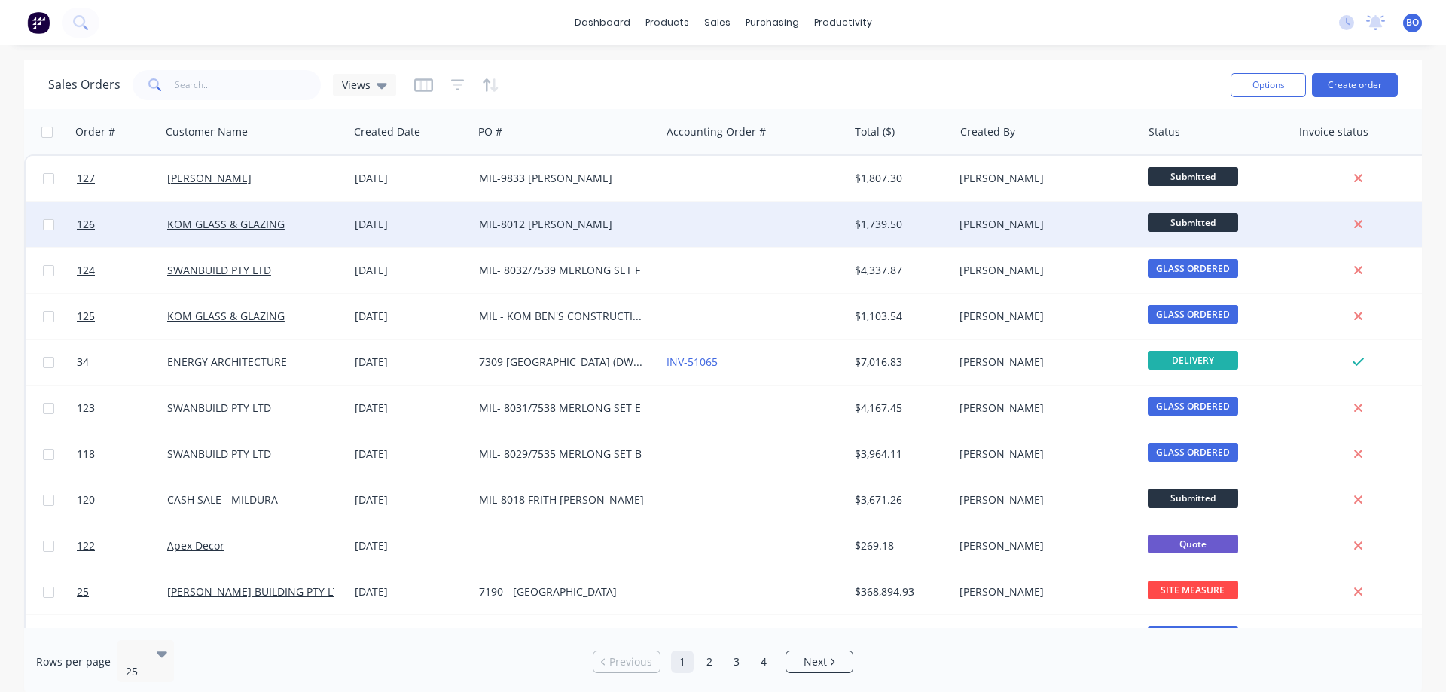
click at [596, 222] on div "MIL-8012 [PERSON_NAME]" at bounding box center [562, 224] width 167 height 15
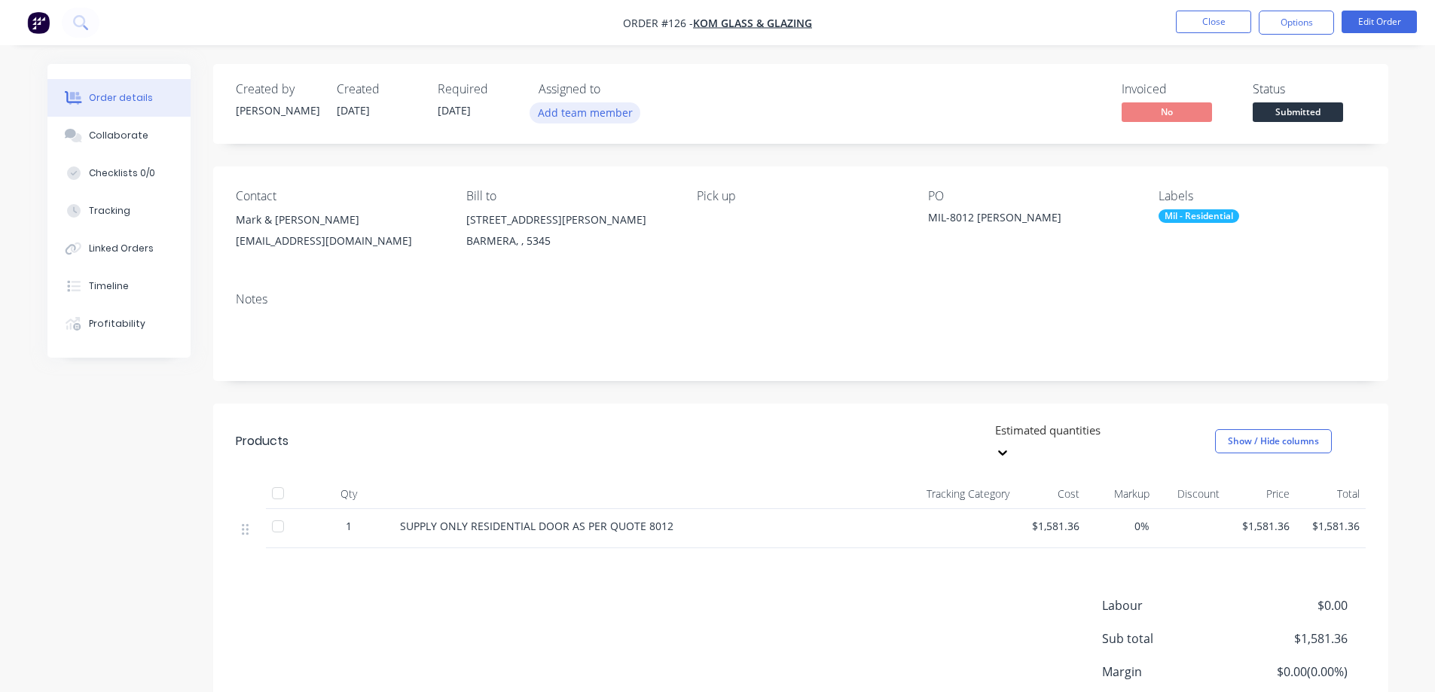
click at [593, 112] on button "Add team member" at bounding box center [585, 112] width 111 height 20
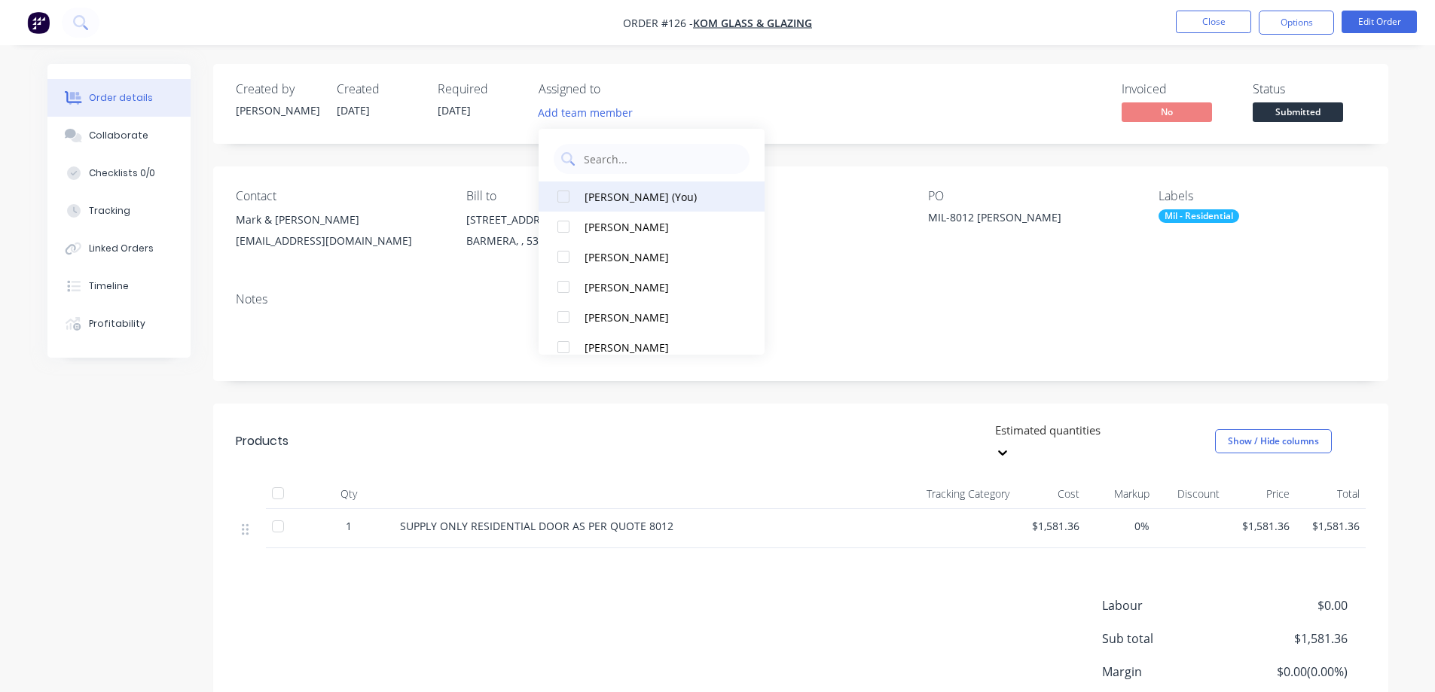
click at [566, 194] on div at bounding box center [563, 197] width 30 height 30
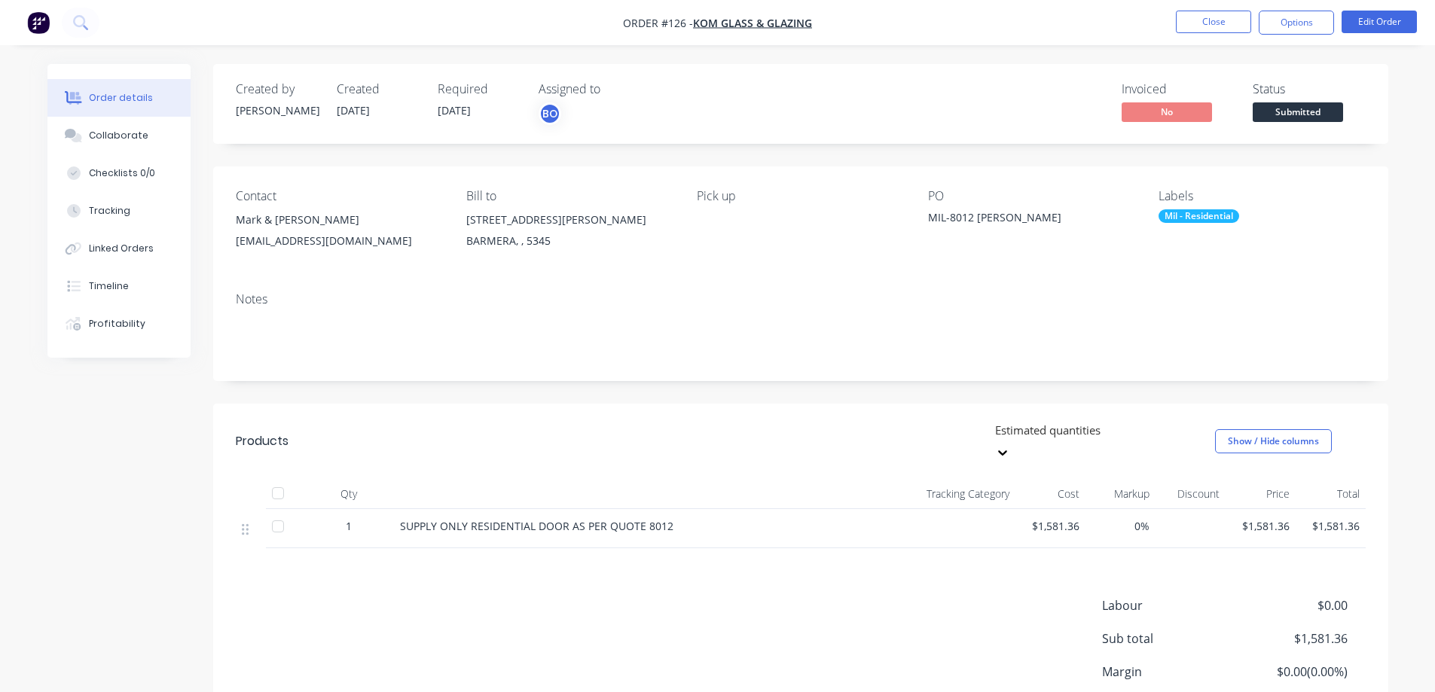
click at [802, 88] on div "Invoiced No Status Submitted" at bounding box center [1027, 104] width 677 height 44
click at [1205, 17] on button "Close" at bounding box center [1213, 22] width 75 height 23
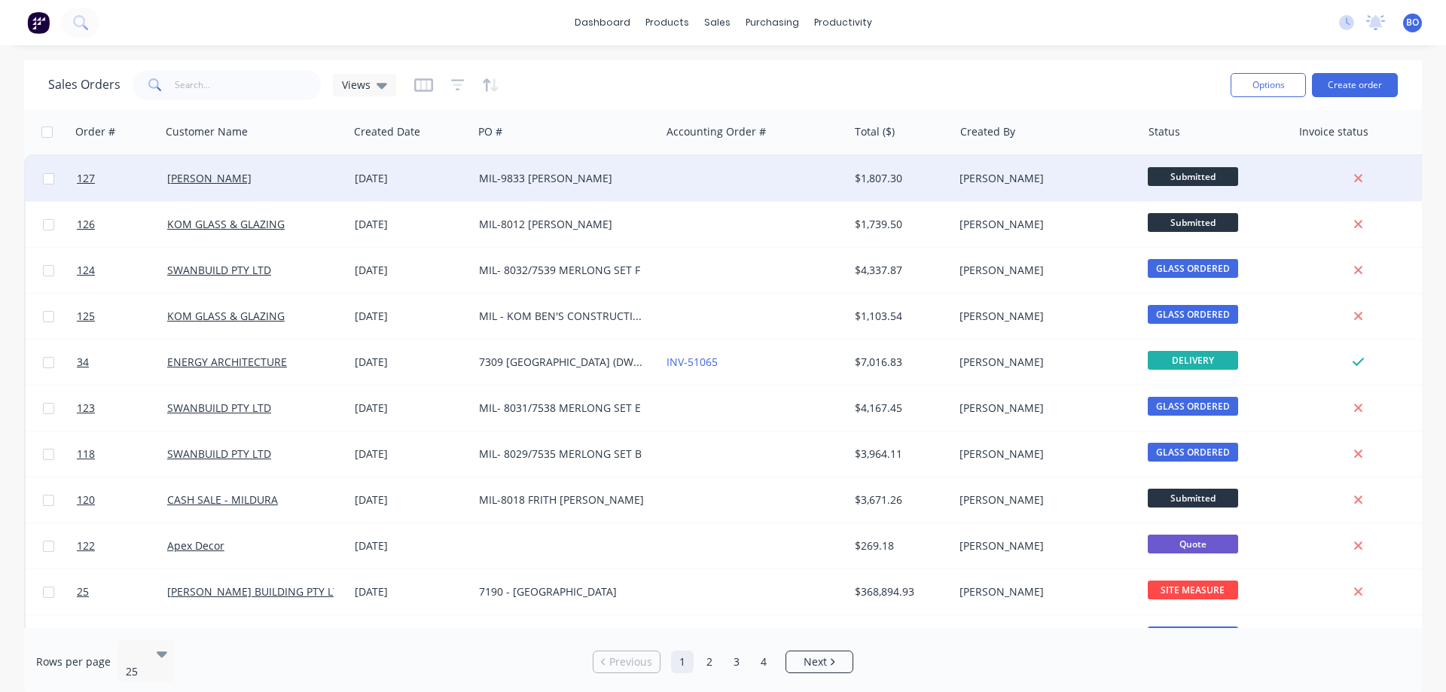
click at [571, 177] on div "MIL-9833 [PERSON_NAME]" at bounding box center [562, 178] width 167 height 15
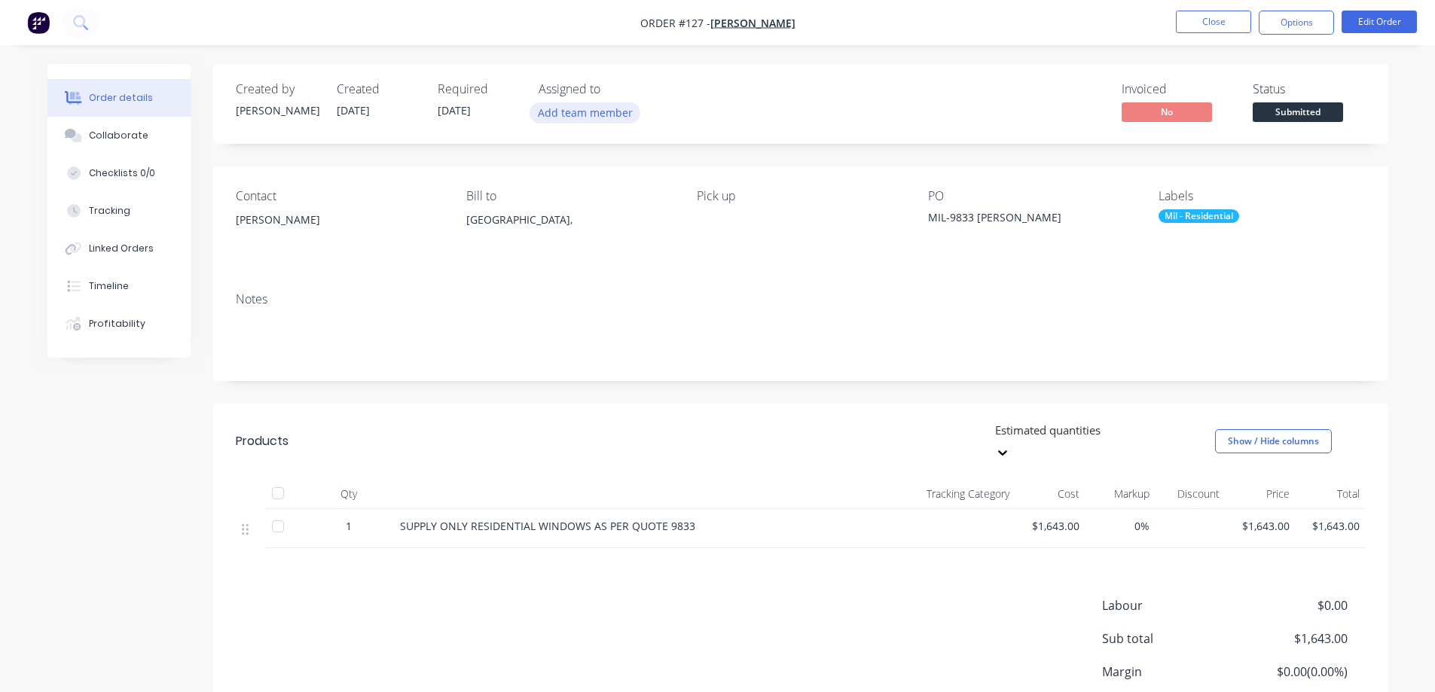
click at [577, 108] on button "Add team member" at bounding box center [585, 112] width 111 height 20
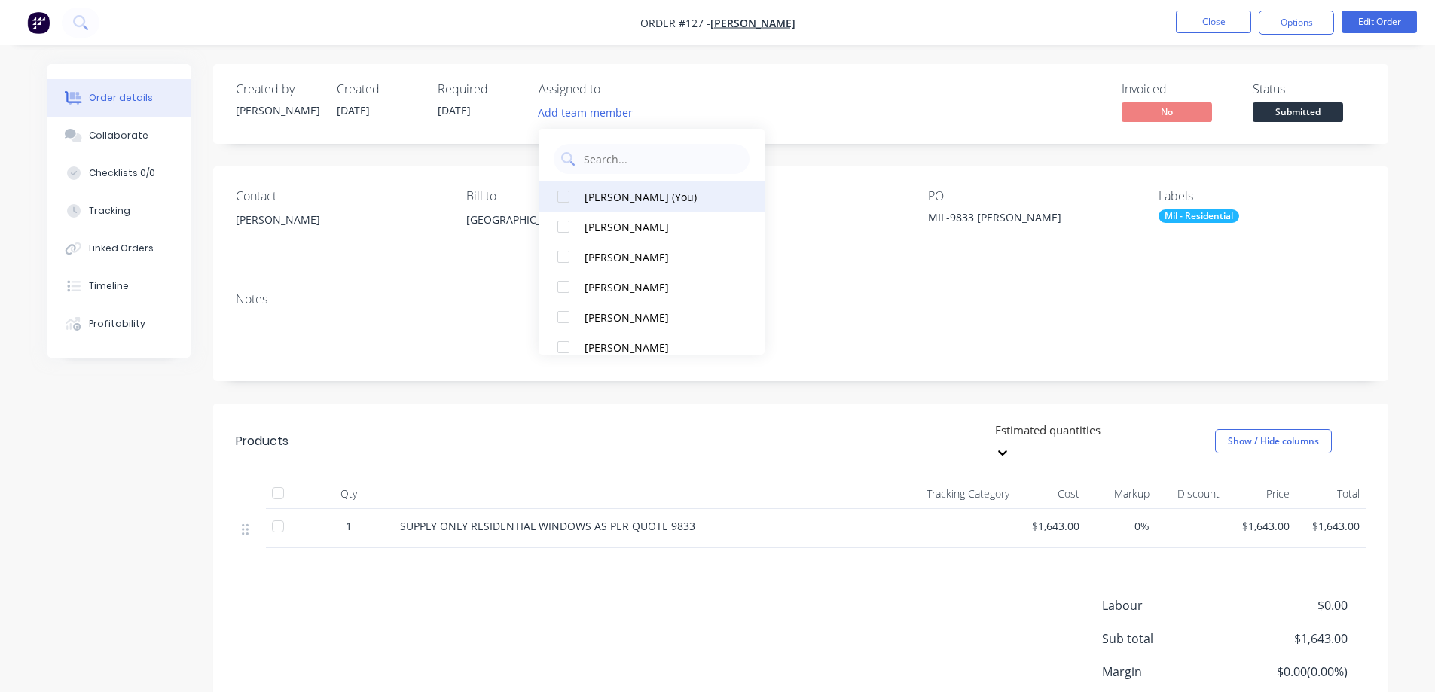
click at [563, 194] on div at bounding box center [563, 197] width 30 height 30
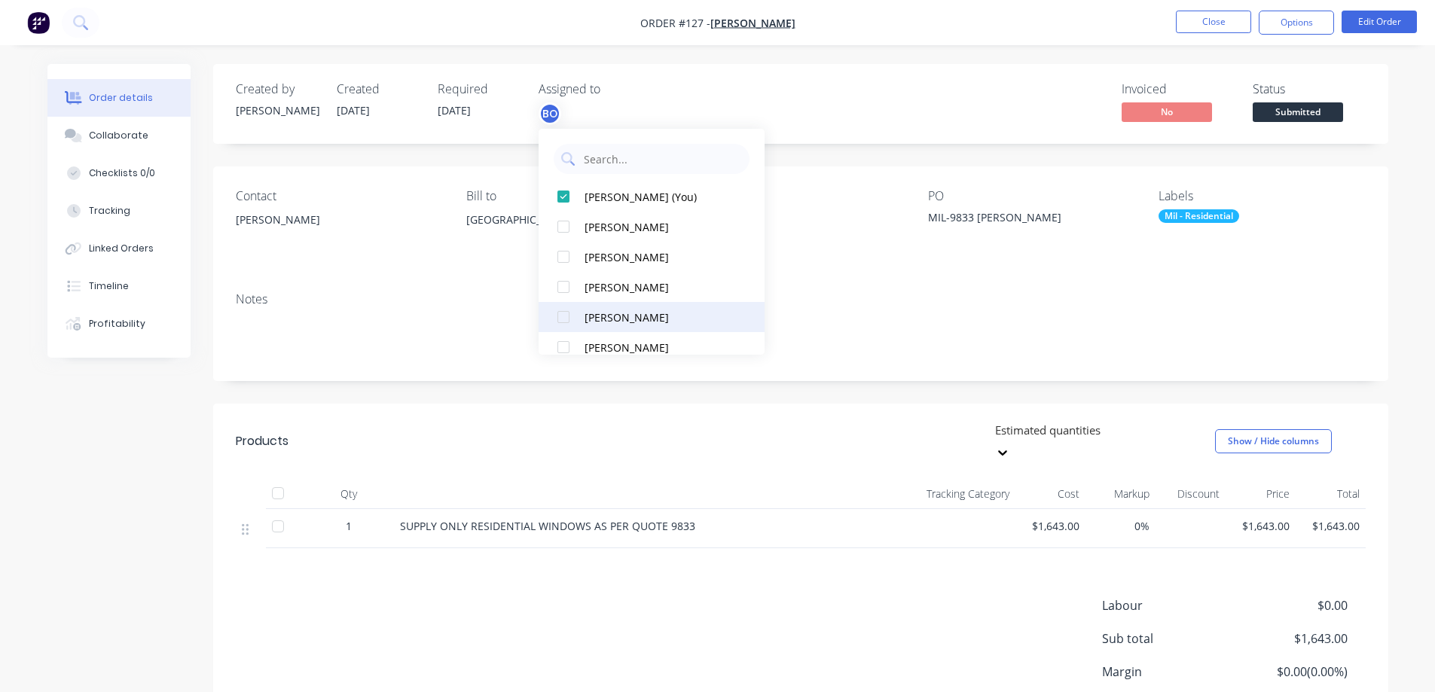
click at [561, 315] on div at bounding box center [563, 317] width 30 height 30
click at [842, 90] on div "Invoiced No Status Submitted" at bounding box center [1027, 104] width 677 height 44
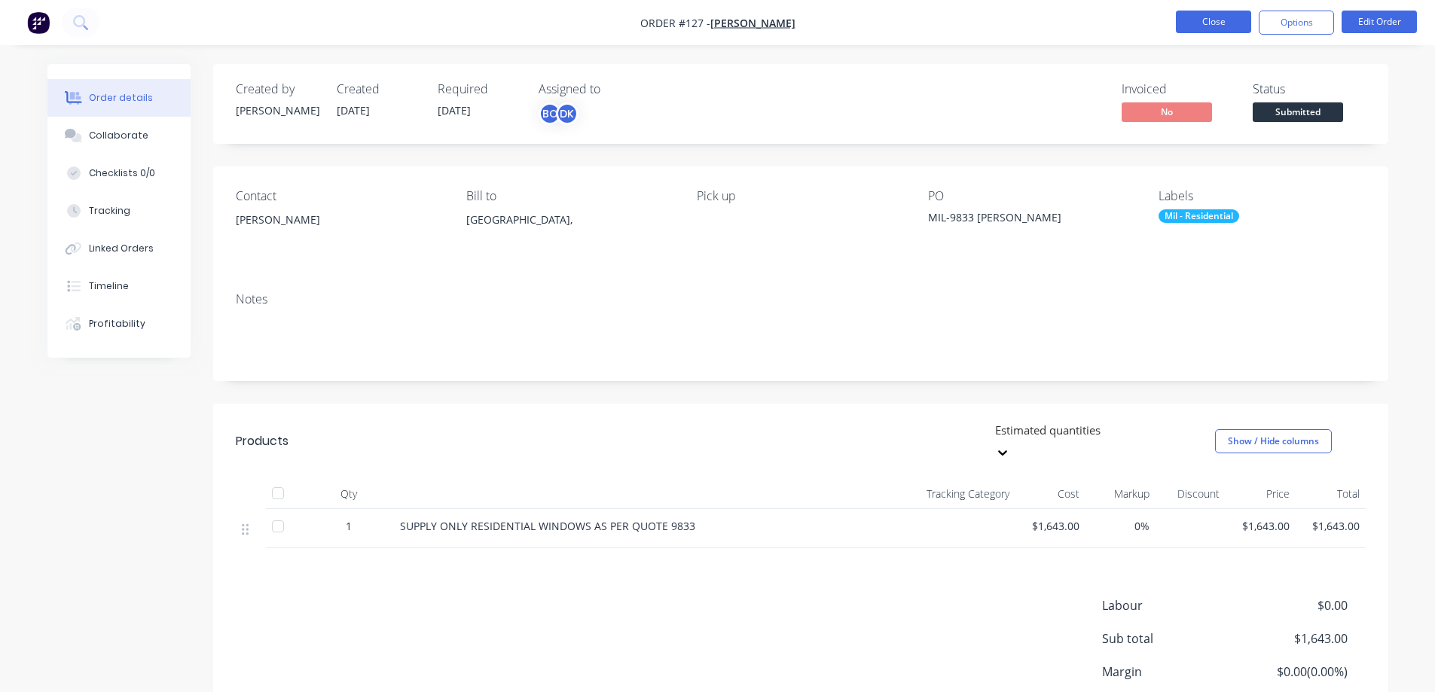
click at [1219, 17] on button "Close" at bounding box center [1213, 22] width 75 height 23
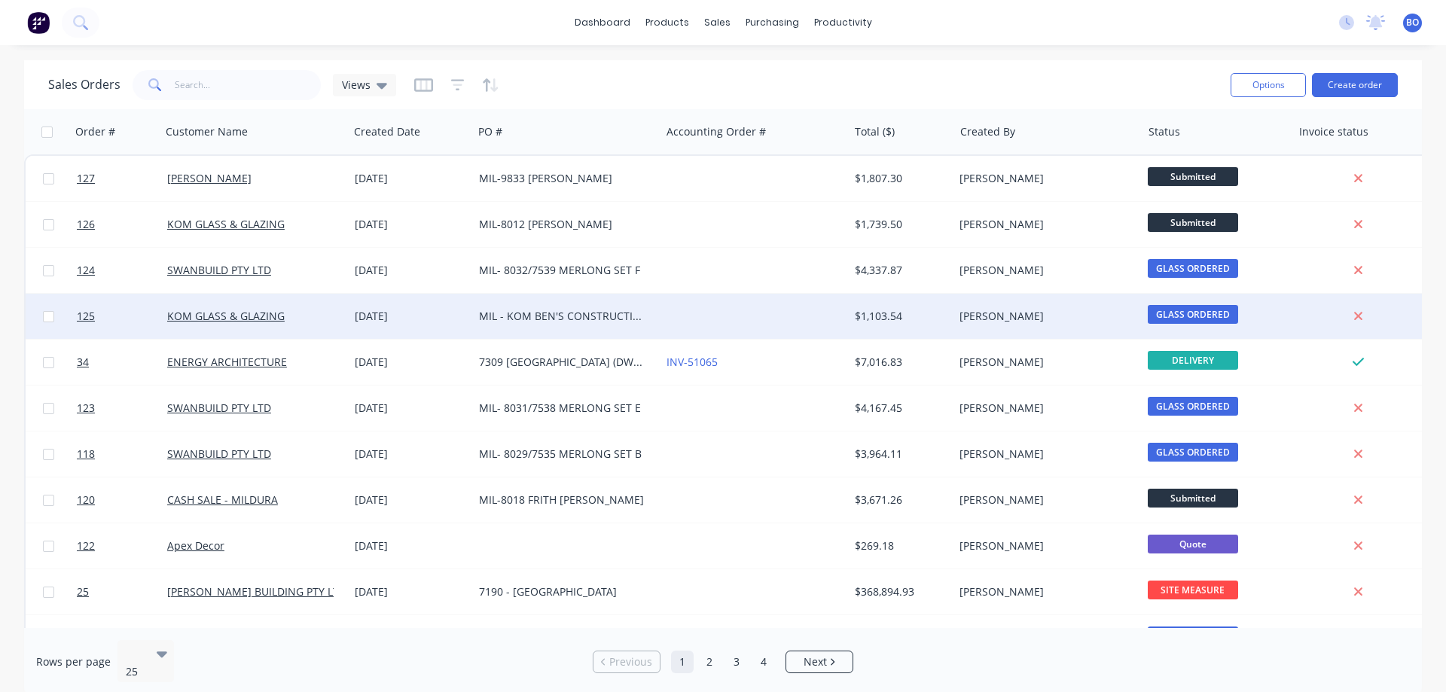
click at [588, 315] on div "MIL - KOM BEN'S CONSTRUCTION - HALL COURT" at bounding box center [562, 316] width 167 height 15
